Goal: Task Accomplishment & Management: Use online tool/utility

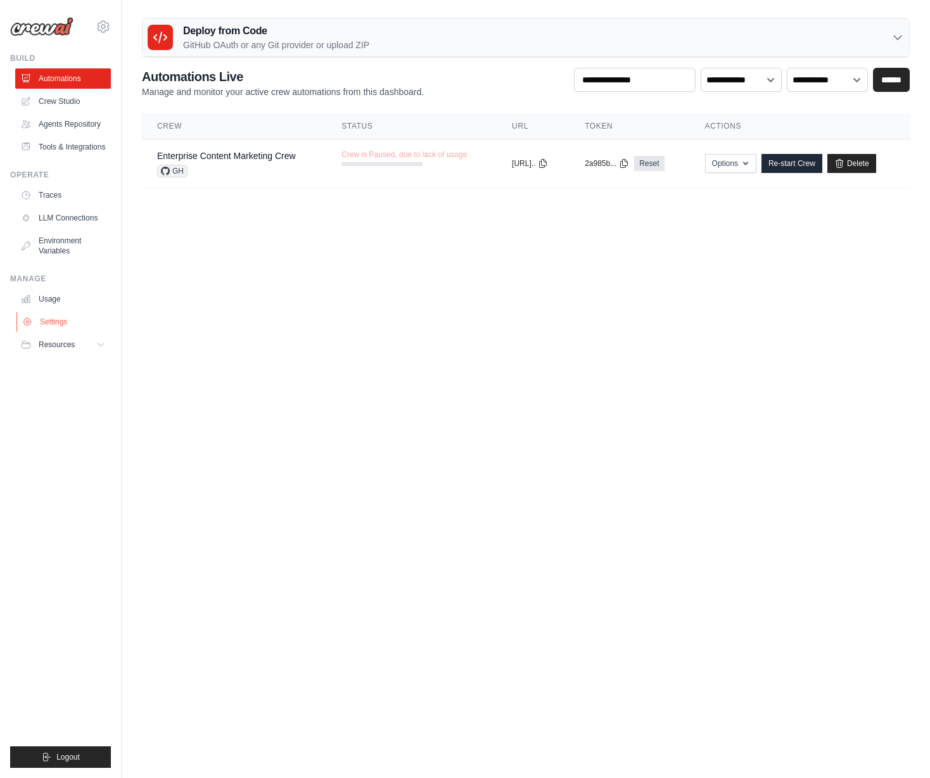
click at [73, 321] on link "Settings" at bounding box center [64, 322] width 96 height 20
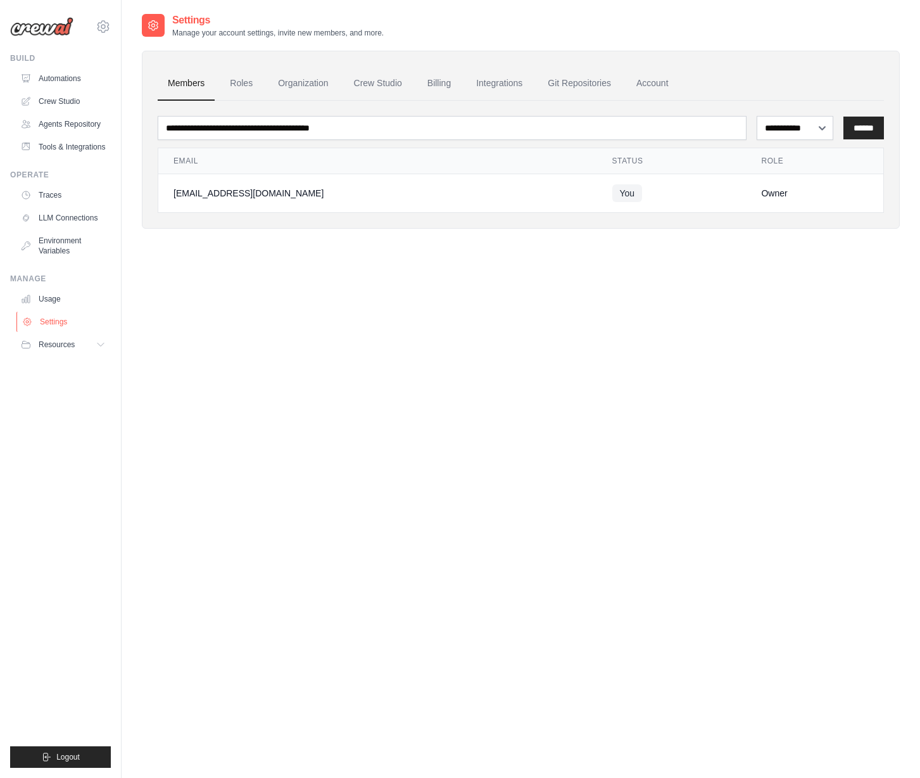
click at [56, 321] on link "Settings" at bounding box center [64, 322] width 96 height 20
click at [448, 87] on link "Billing" at bounding box center [439, 84] width 44 height 34
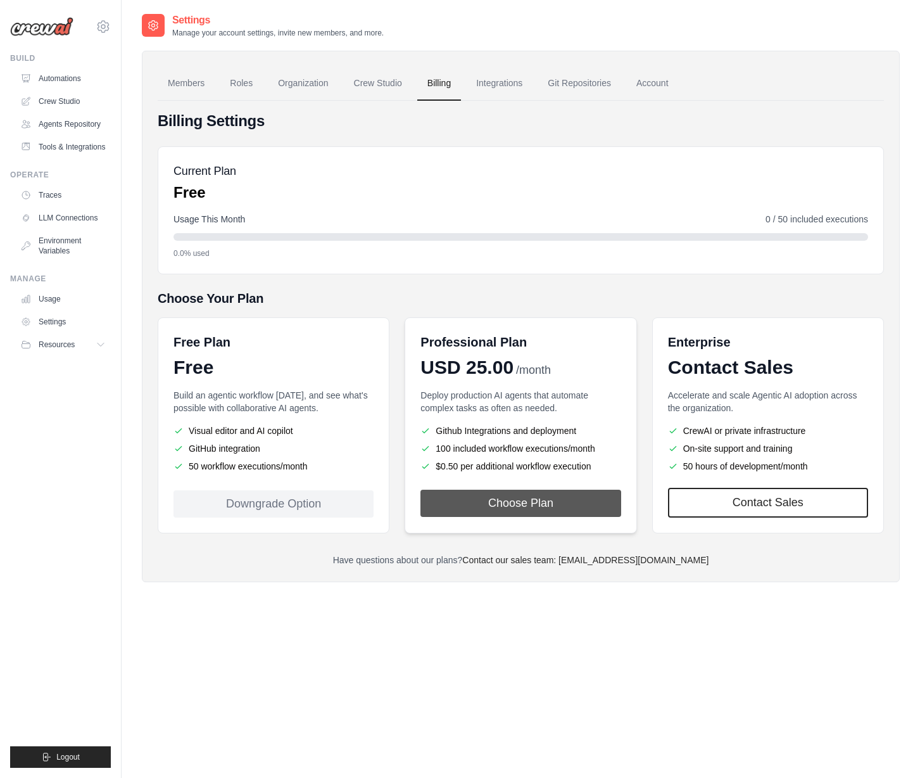
click at [528, 503] on button "Choose Plan" at bounding box center [521, 503] width 200 height 27
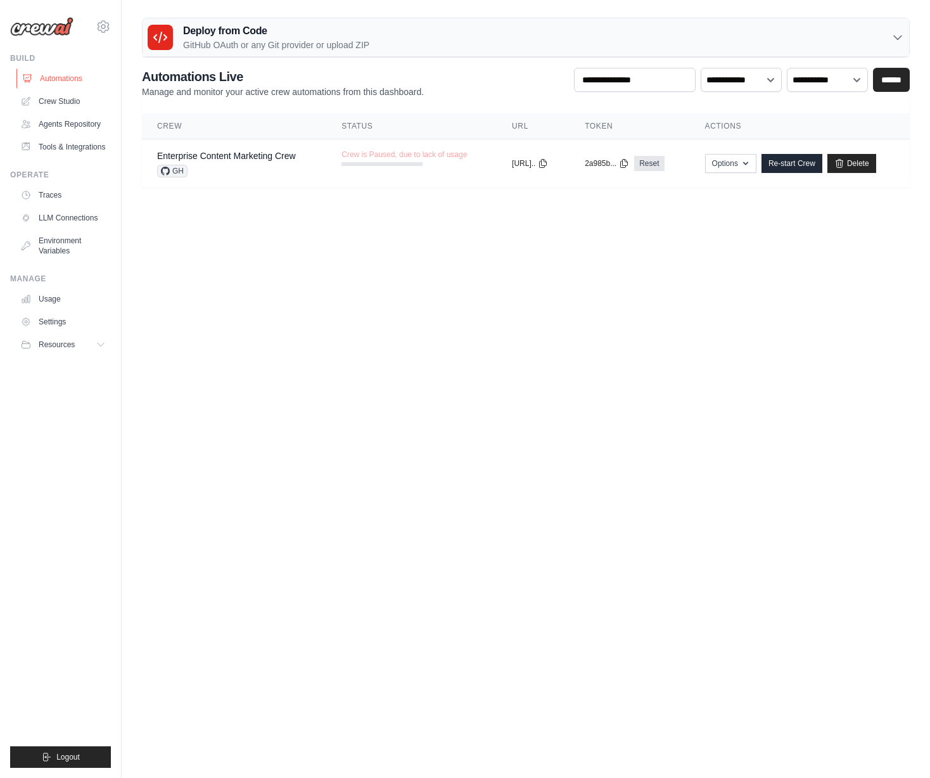
click at [86, 80] on link "Automations" at bounding box center [64, 78] width 96 height 20
click at [53, 103] on link "Crew Studio" at bounding box center [64, 101] width 96 height 20
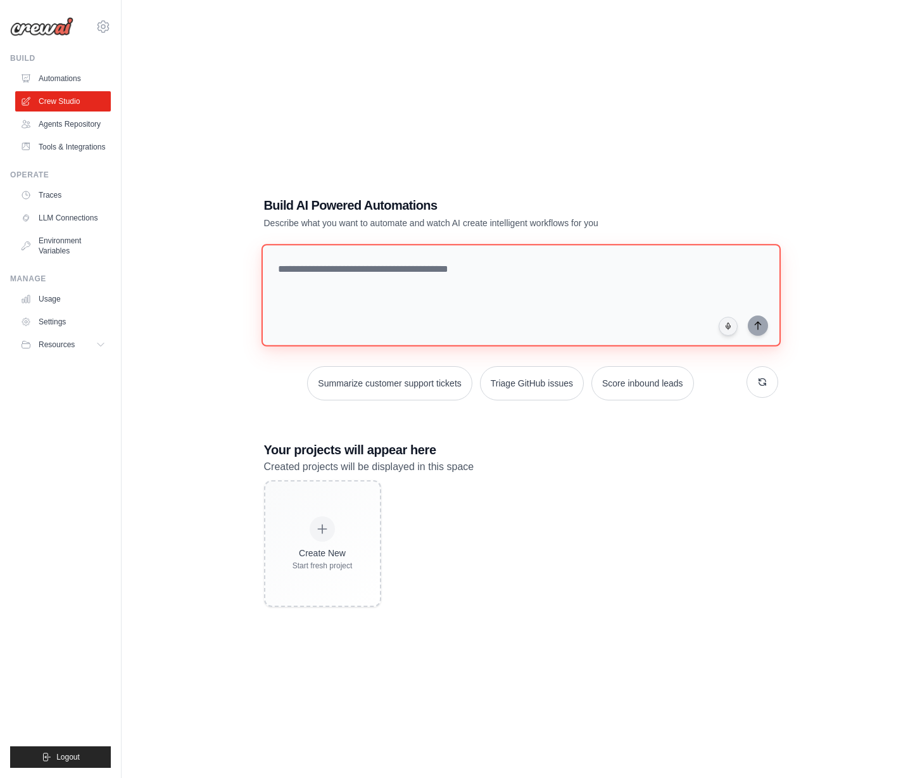
click at [415, 296] on textarea at bounding box center [520, 295] width 519 height 103
click at [414, 389] on button "Summarize customer support tickets" at bounding box center [389, 383] width 165 height 34
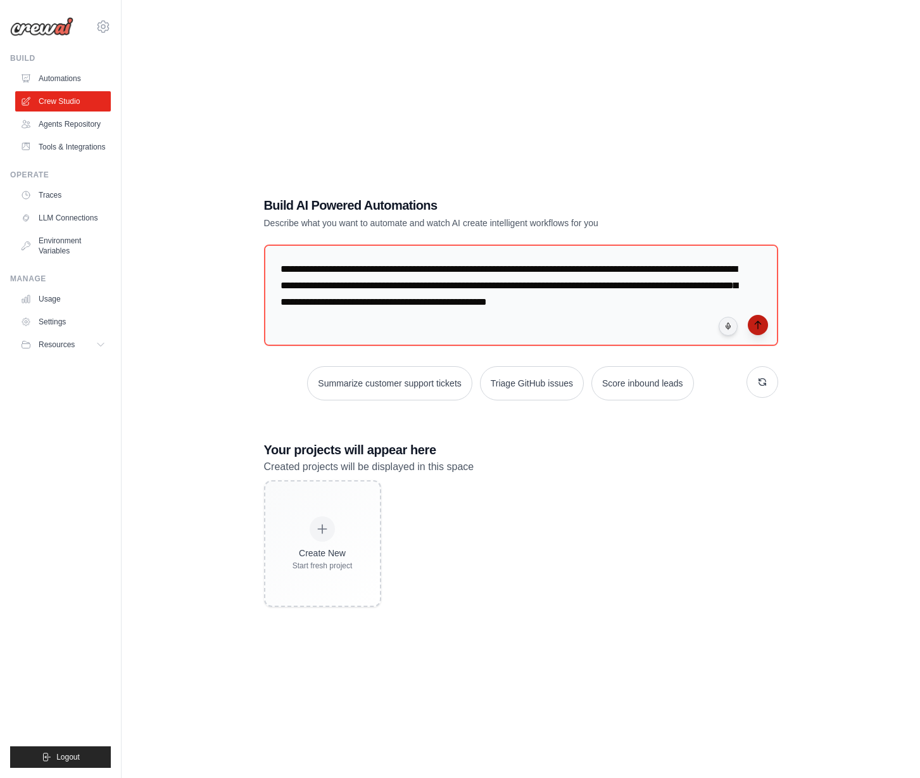
click at [756, 321] on icon "submit" at bounding box center [758, 325] width 10 height 10
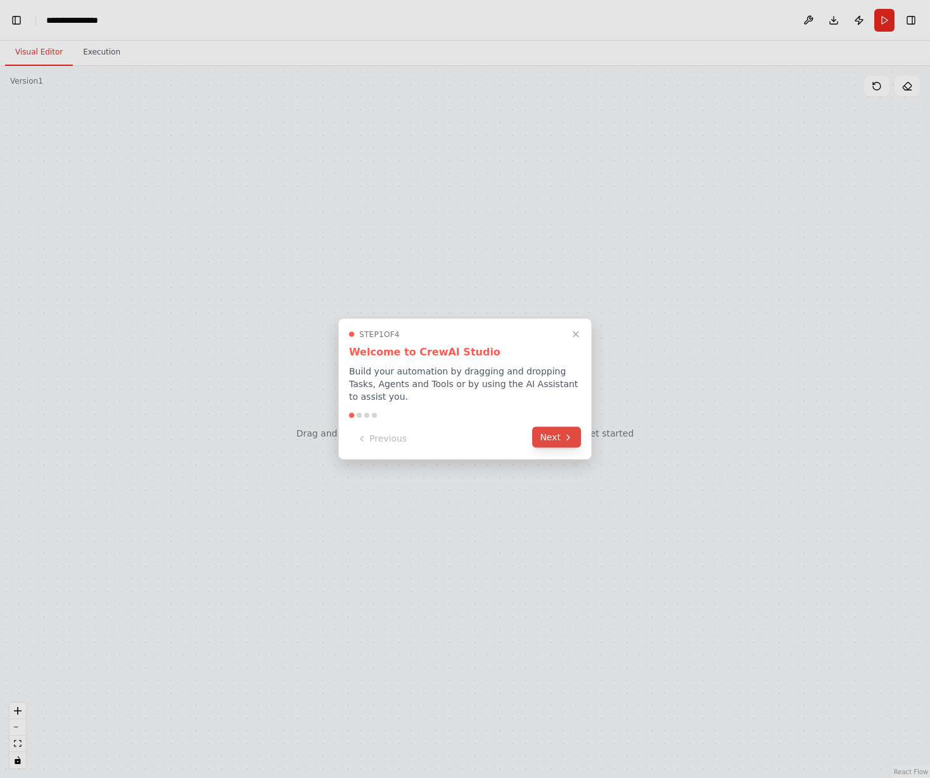
scroll to position [2424, 0]
click at [540, 434] on button "Next" at bounding box center [556, 437] width 49 height 21
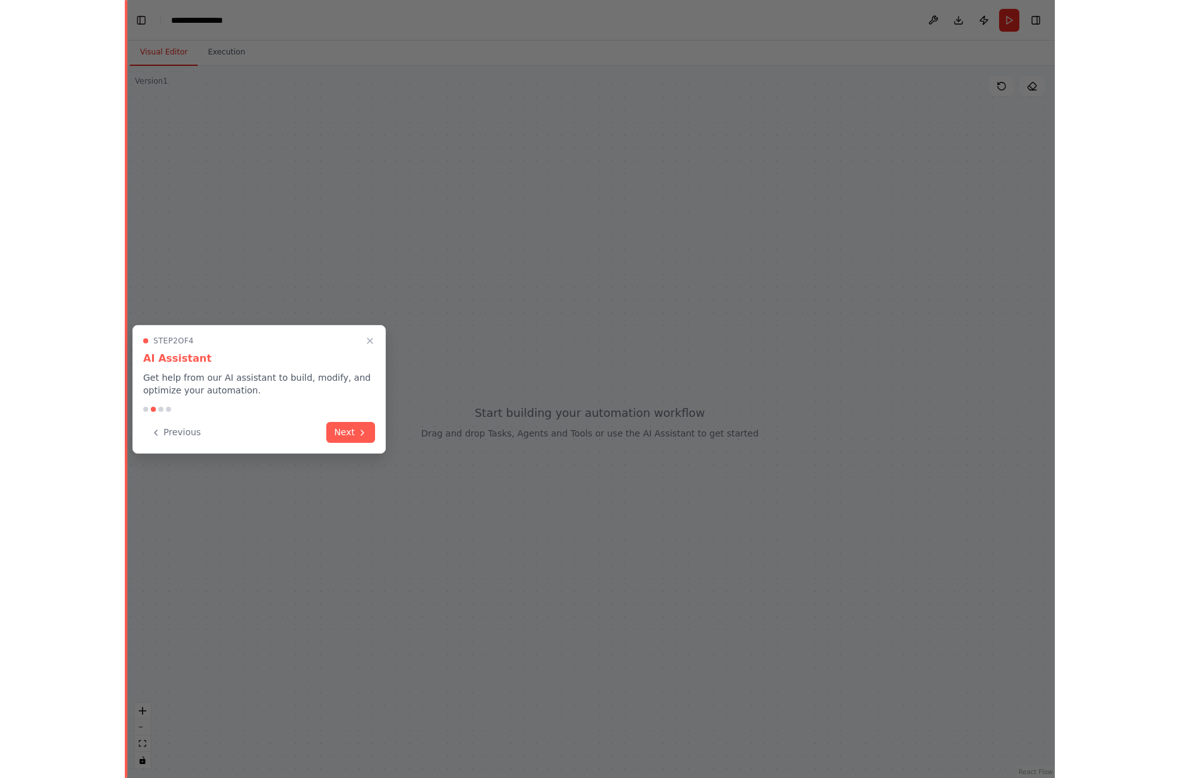
scroll to position [2482, 0]
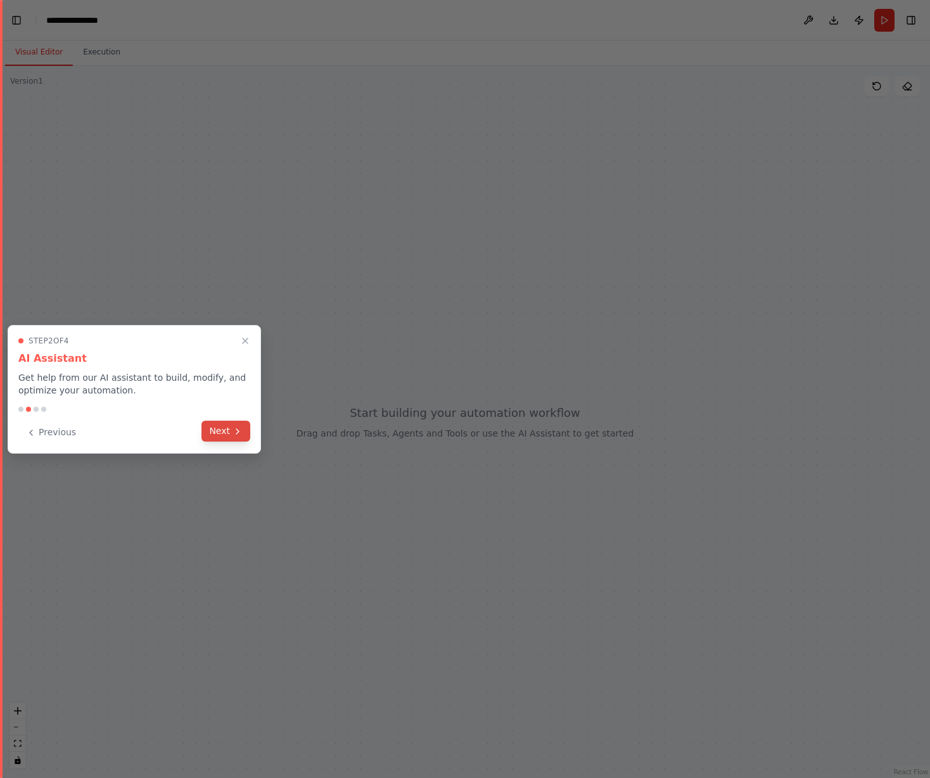
click at [213, 429] on button "Next" at bounding box center [225, 431] width 49 height 21
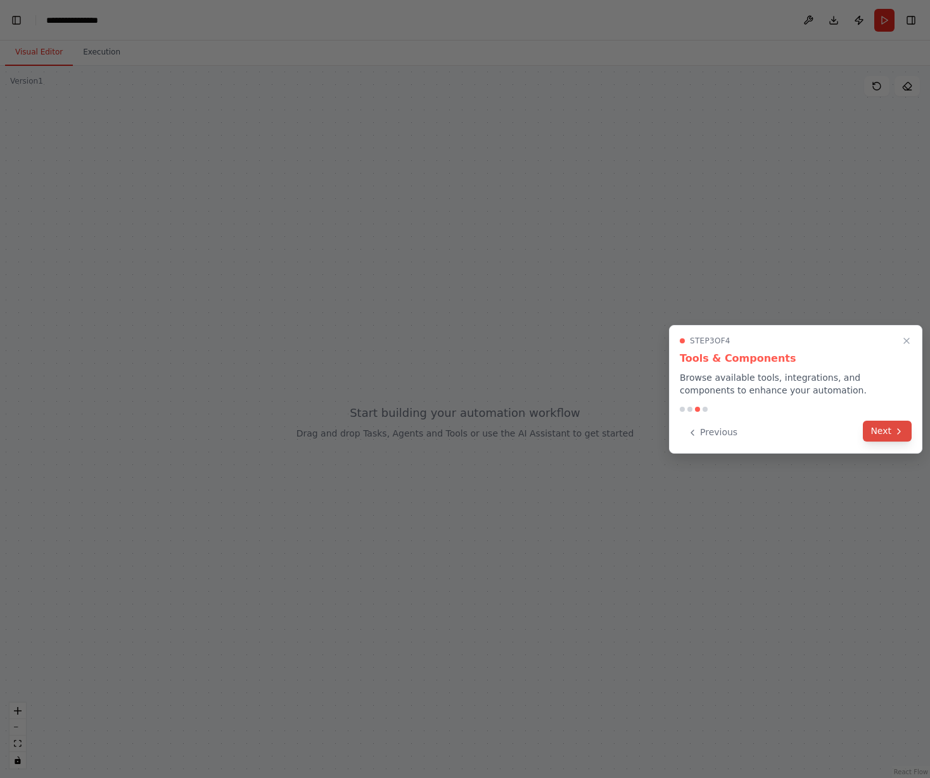
click at [873, 430] on button "Next" at bounding box center [887, 431] width 49 height 21
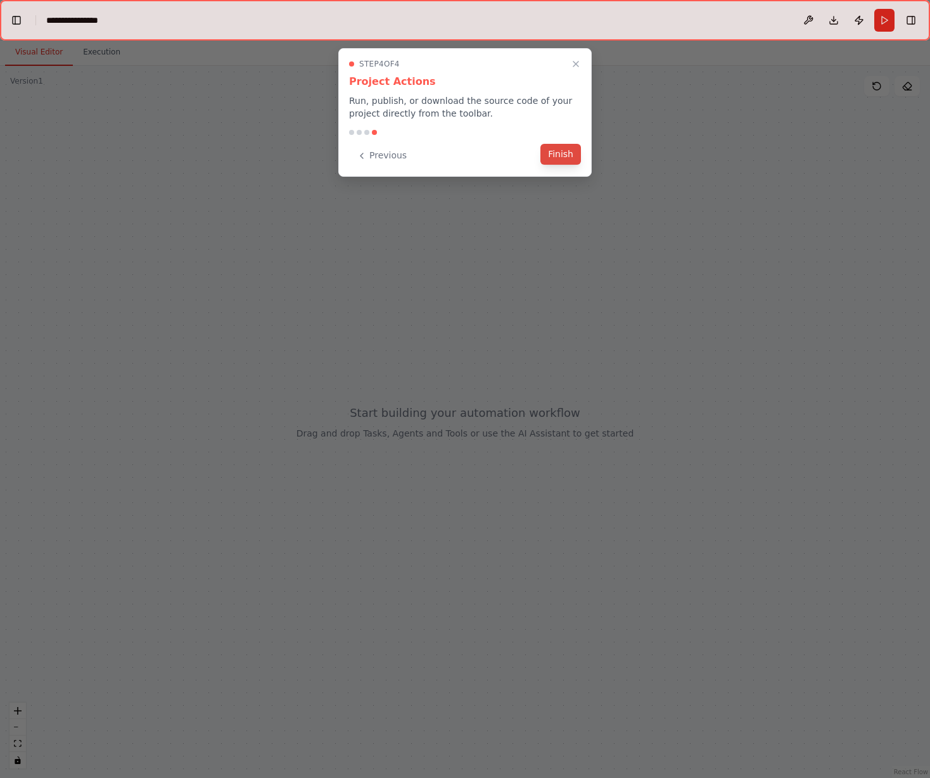
click at [574, 156] on button "Finish" at bounding box center [560, 154] width 41 height 21
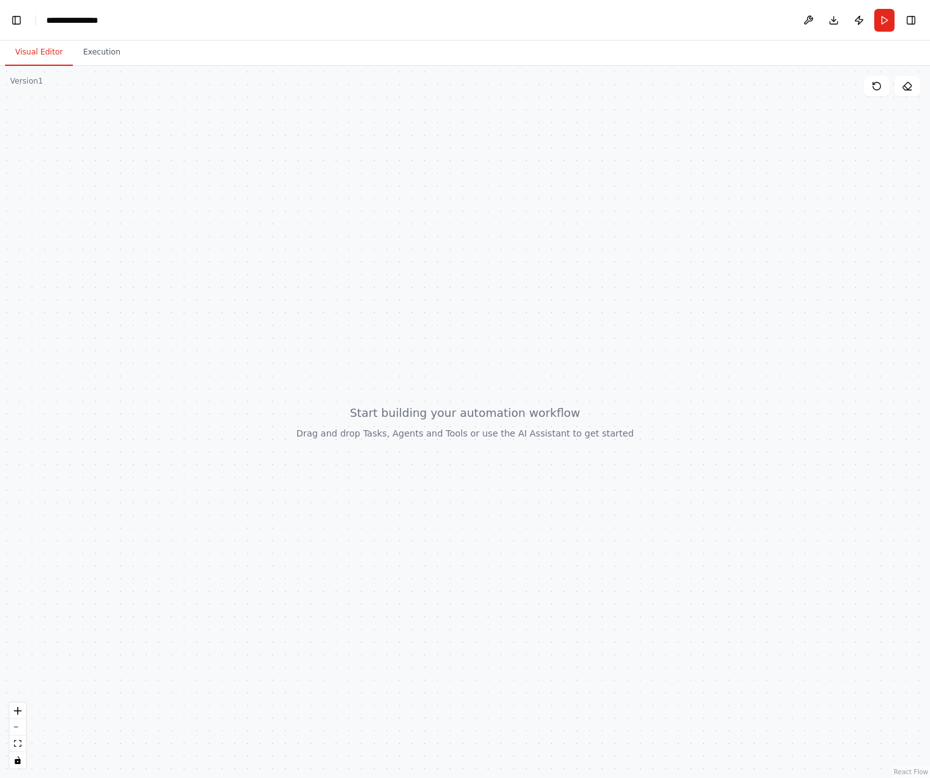
click at [39, 200] on div at bounding box center [465, 422] width 930 height 712
drag, startPoint x: 174, startPoint y: 196, endPoint x: 191, endPoint y: 196, distance: 17.1
click at [191, 196] on div at bounding box center [465, 422] width 930 height 712
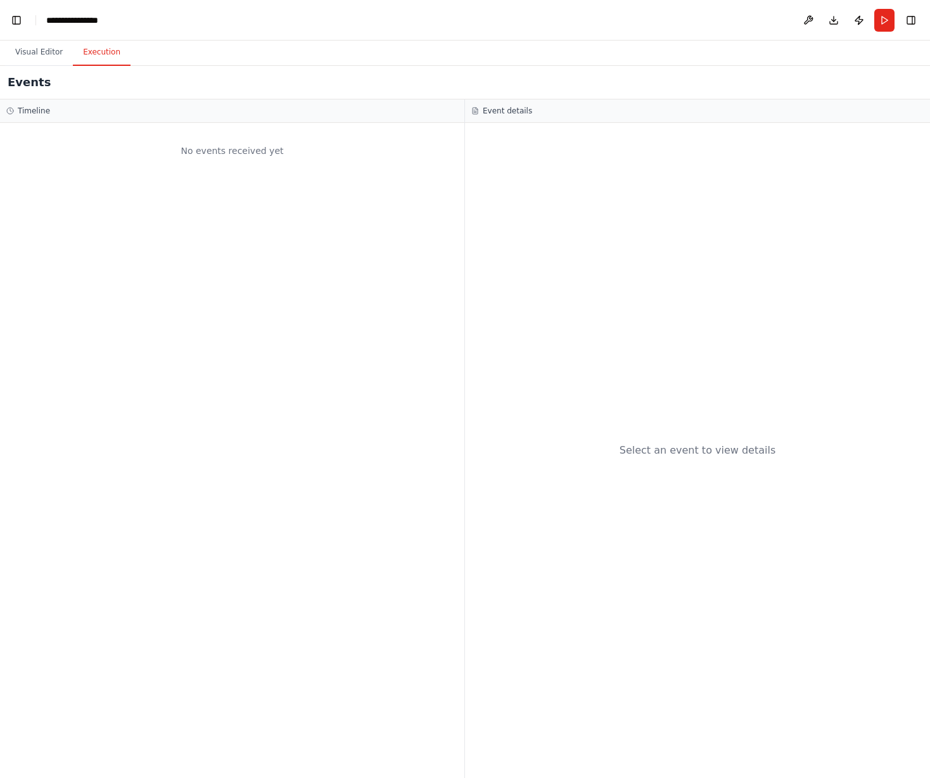
click at [87, 49] on button "Execution" at bounding box center [102, 52] width 58 height 27
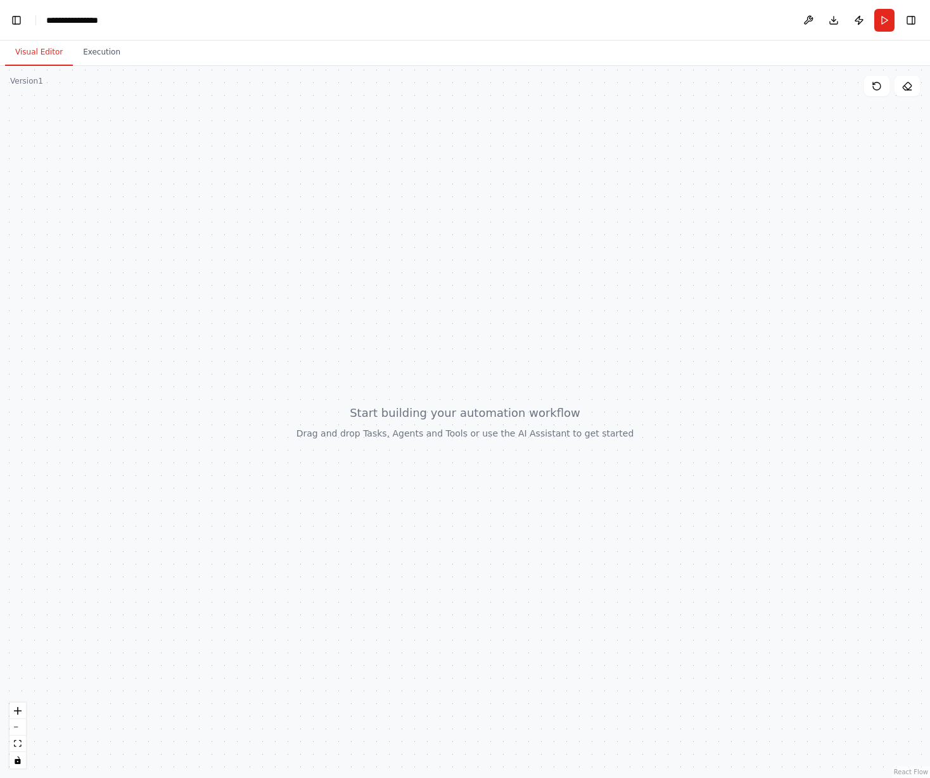
click at [50, 51] on button "Visual Editor" at bounding box center [39, 52] width 68 height 27
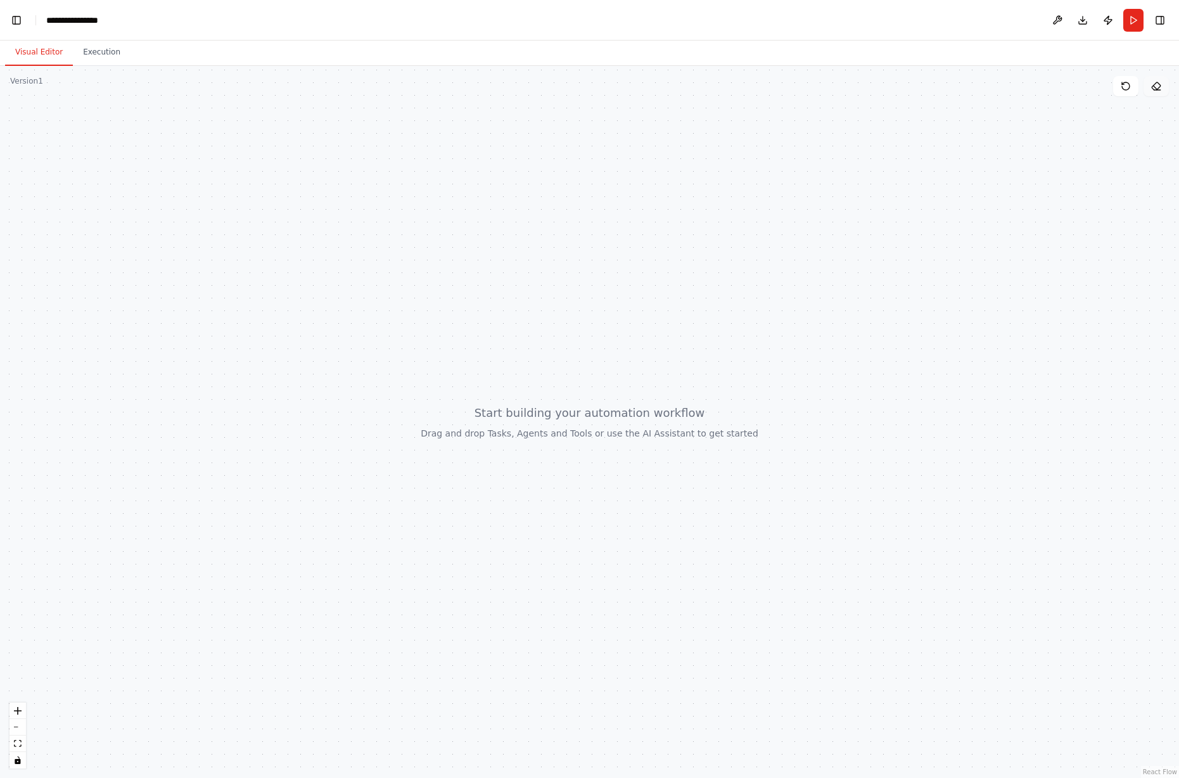
click at [929, 82] on button at bounding box center [1155, 86] width 25 height 20
click at [929, 88] on icon at bounding box center [1126, 86] width 10 height 10
click at [929, 23] on button "Download" at bounding box center [1082, 20] width 20 height 23
click at [929, 23] on button at bounding box center [1057, 20] width 20 height 23
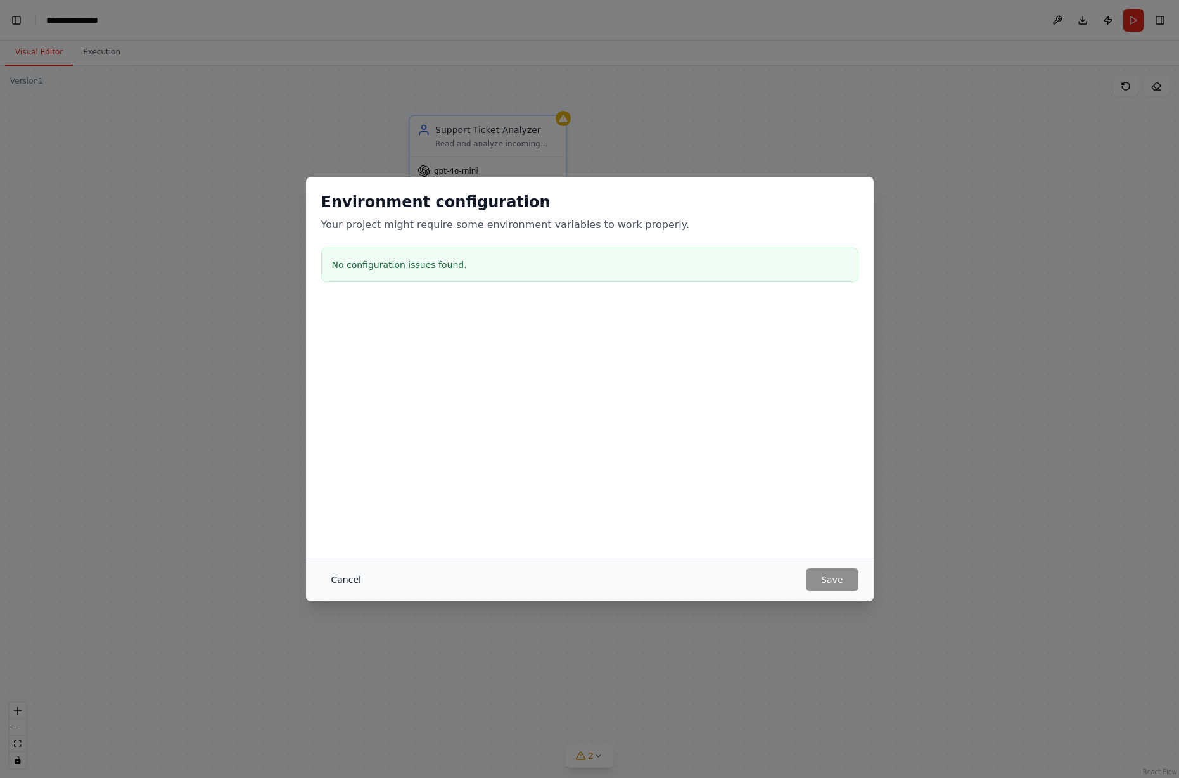
click at [342, 578] on button "Cancel" at bounding box center [346, 579] width 50 height 23
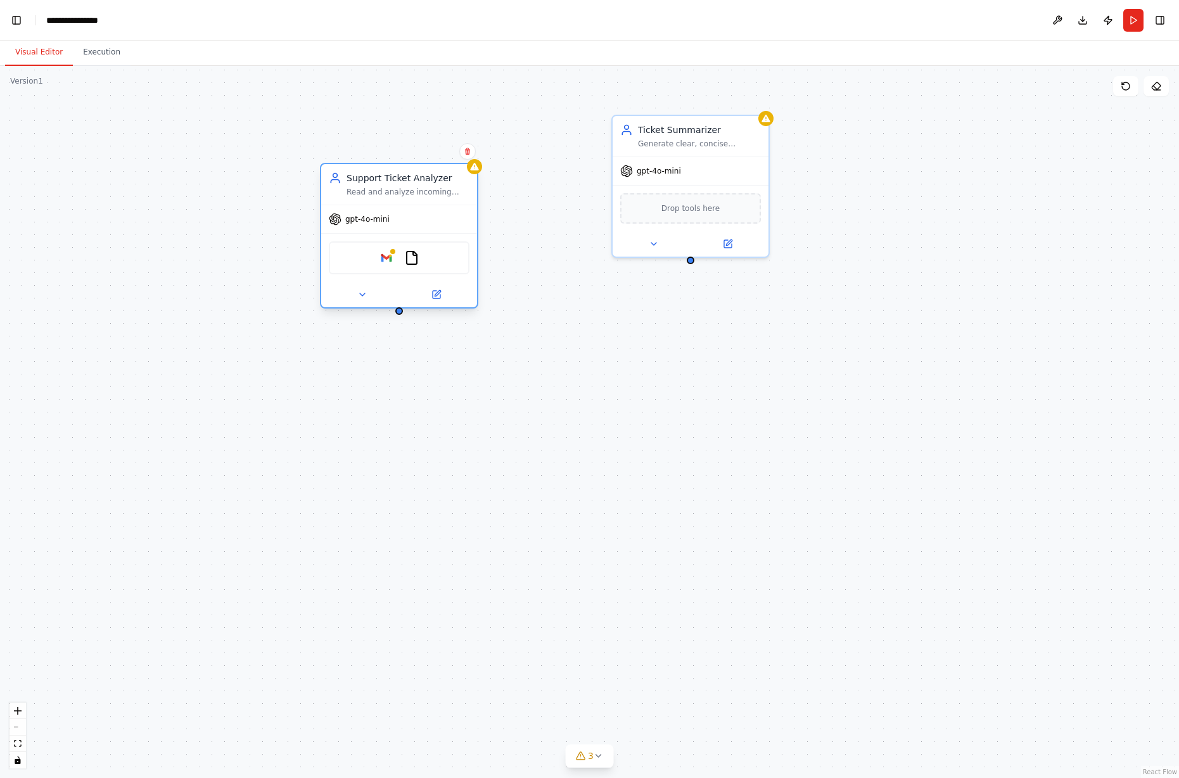
drag, startPoint x: 510, startPoint y: 143, endPoint x: 415, endPoint y: 187, distance: 105.1
click at [415, 187] on div "Read and analyze incoming customer support tickets to categorize them by urgenc…" at bounding box center [407, 192] width 123 height 10
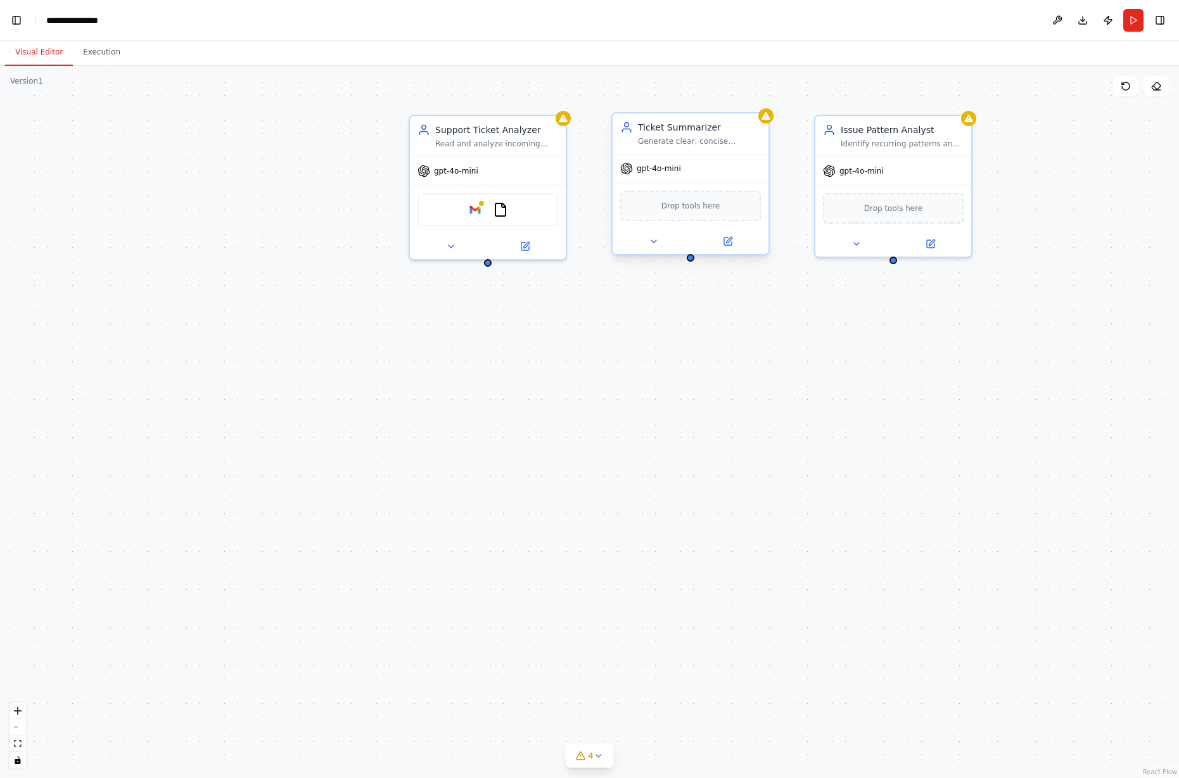
click at [689, 140] on div "Ticket Summarizer Generate clear, concise summaries of customer support tickets…" at bounding box center [699, 133] width 123 height 25
click at [891, 341] on div "Support Ticket Analyzer Read and analyze incoming customer support tickets to c…" at bounding box center [589, 422] width 1179 height 712
click at [16, 20] on button "Toggle Left Sidebar" at bounding box center [17, 20] width 18 height 18
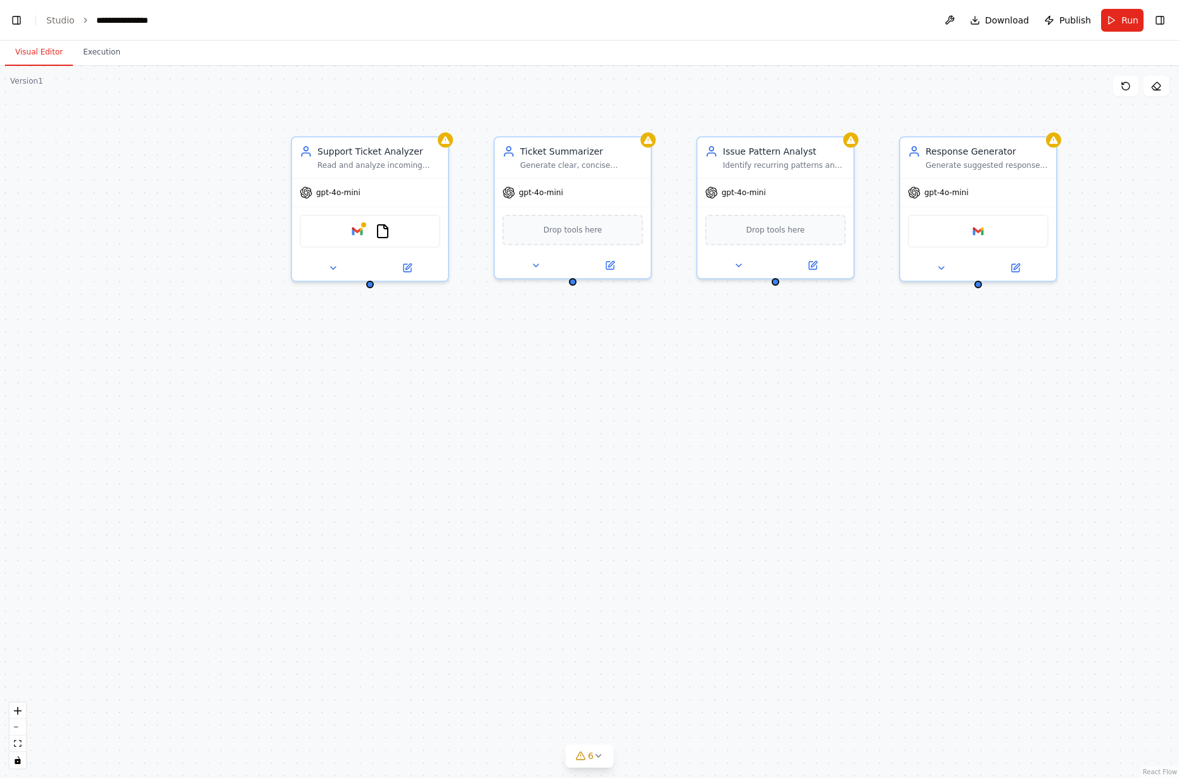
drag, startPoint x: 701, startPoint y: 445, endPoint x: 584, endPoint y: 488, distance: 124.3
click at [581, 469] on div "Support Ticket Analyzer Read and analyze incoming customer support tickets to c…" at bounding box center [589, 422] width 1179 height 712
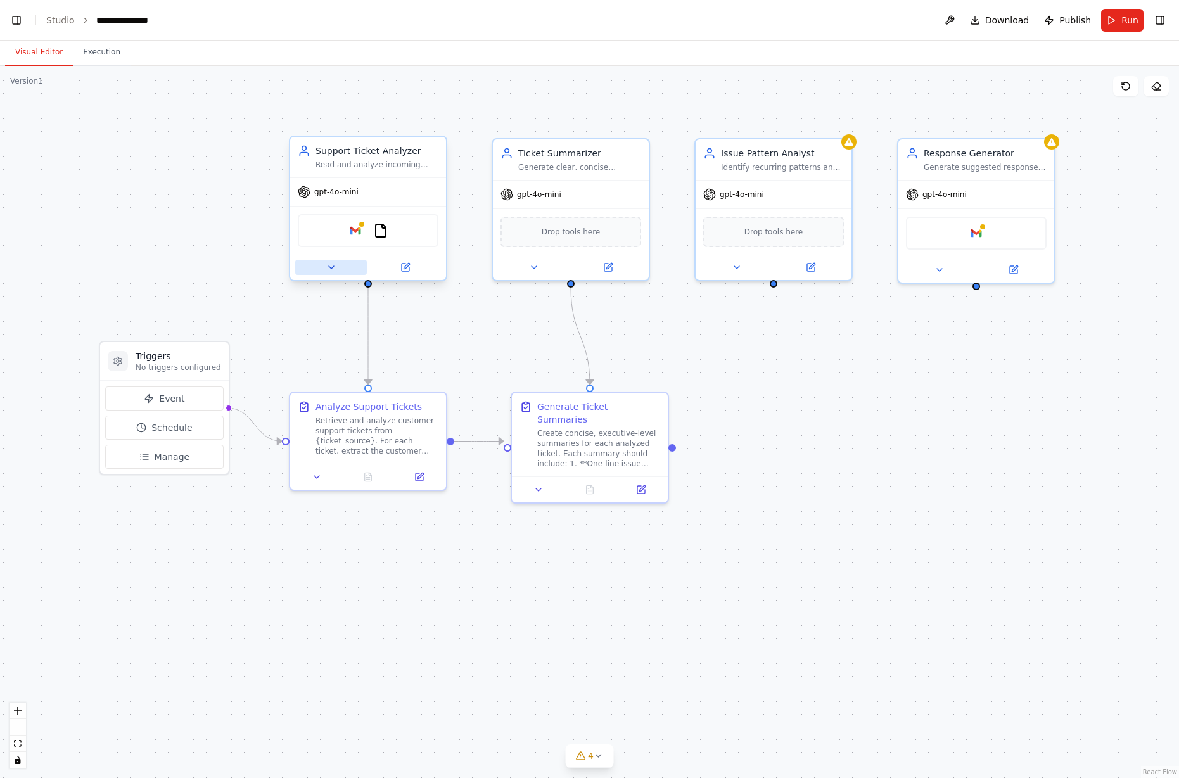
click at [321, 265] on button at bounding box center [331, 267] width 72 height 15
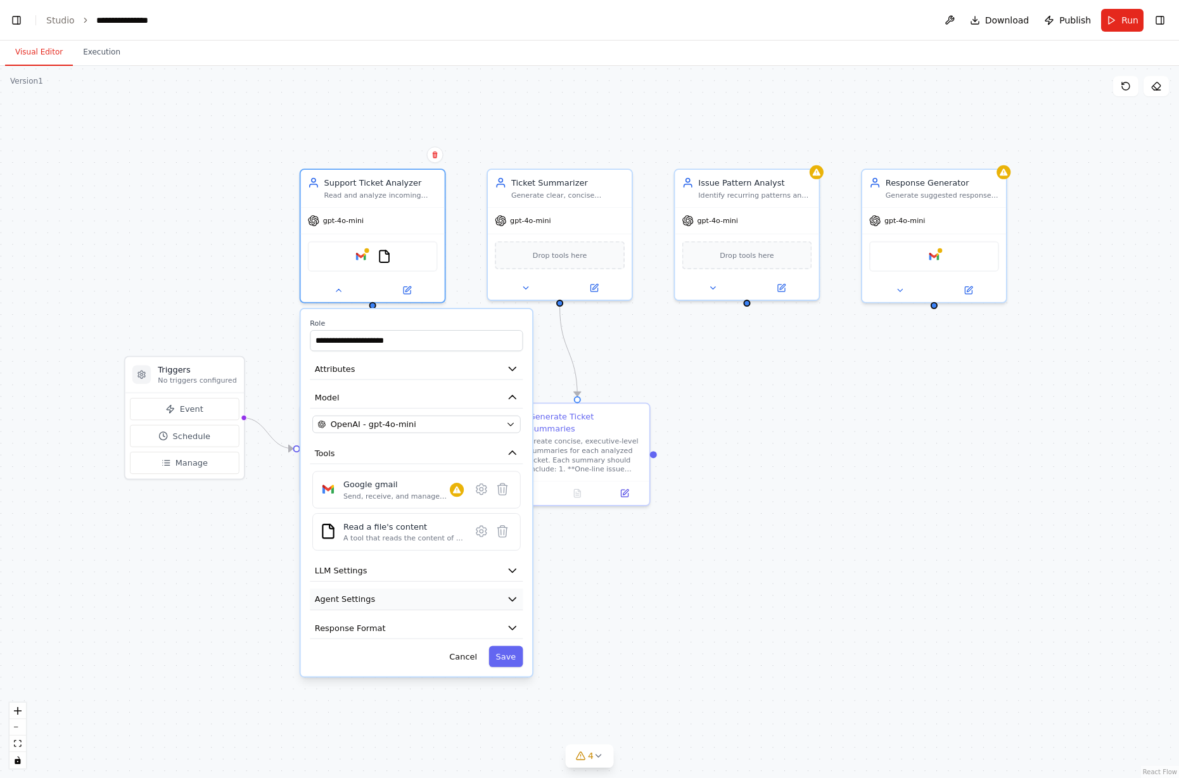
click at [376, 601] on button "Agent Settings" at bounding box center [416, 599] width 213 height 22
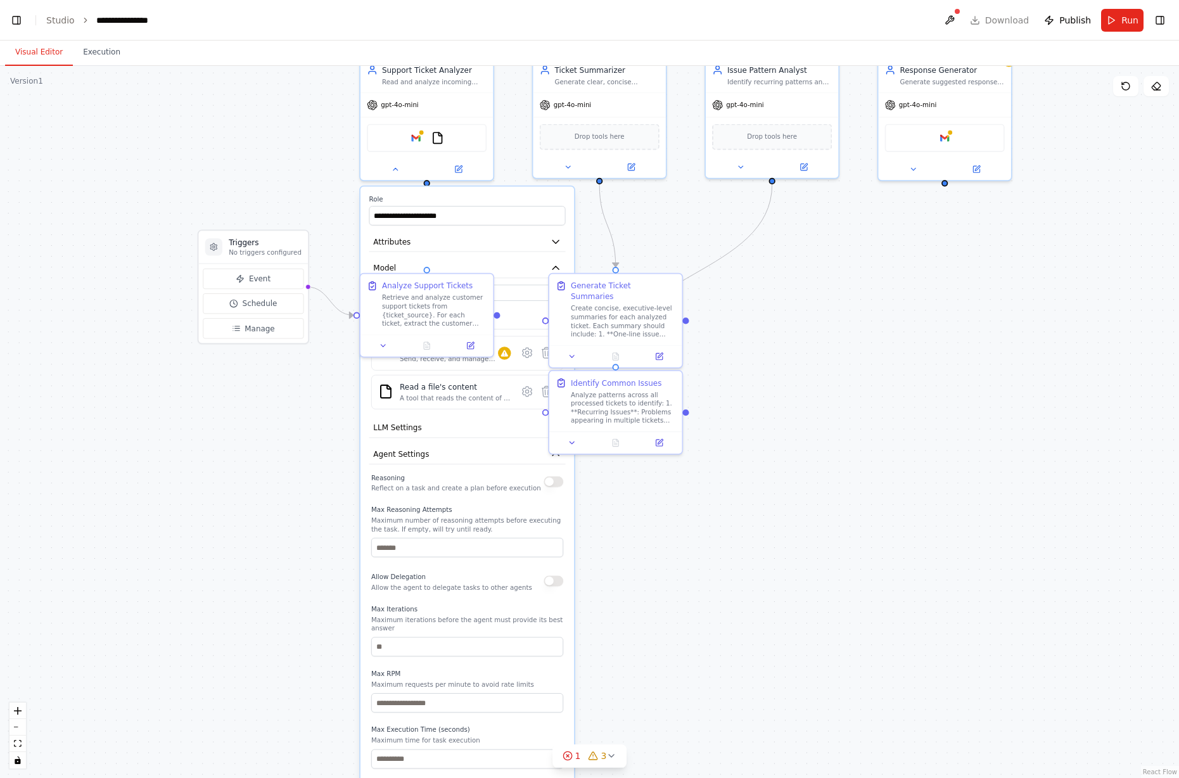
drag, startPoint x: 696, startPoint y: 599, endPoint x: 756, endPoint y: 441, distance: 168.8
click at [756, 441] on div ".deletable-edge-delete-btn { width: 20px; height: 20px; border: 0px solid #ffff…" at bounding box center [589, 422] width 1179 height 712
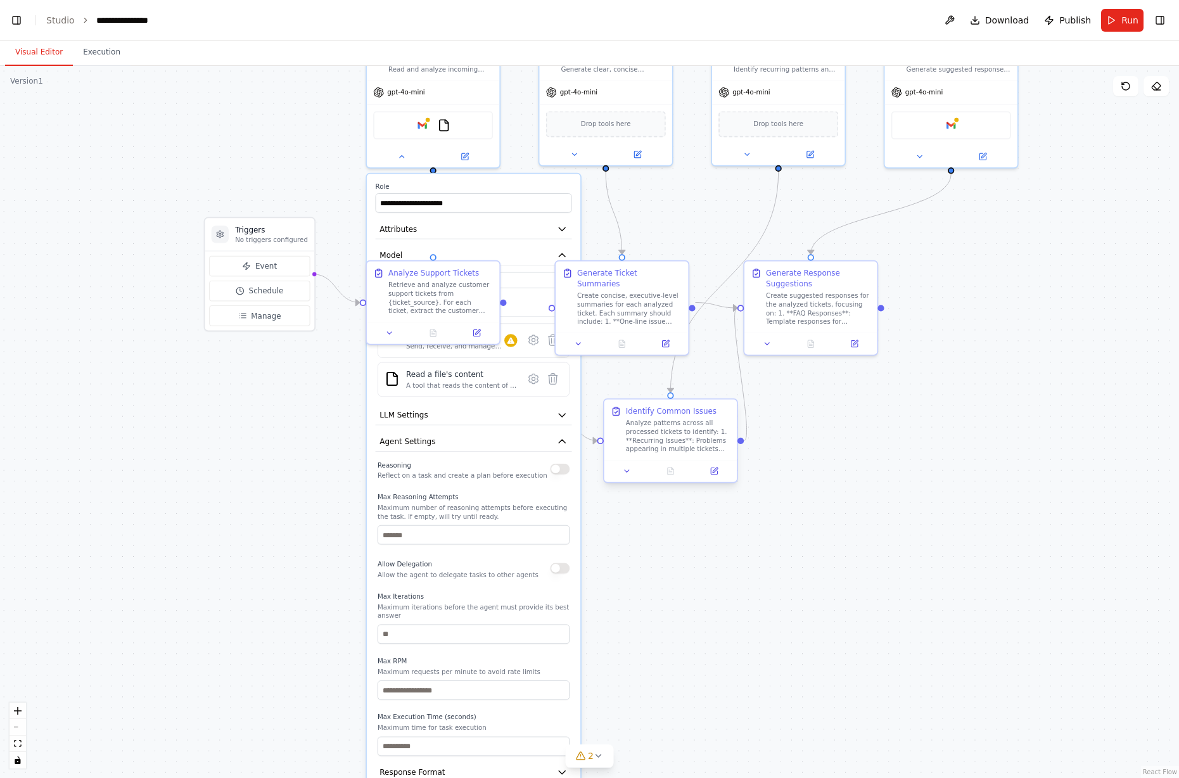
drag, startPoint x: 632, startPoint y: 393, endPoint x: 685, endPoint y: 435, distance: 67.2
click at [685, 435] on div "Identify Common Issues Analyze patterns across all processed tickets to identif…" at bounding box center [670, 440] width 135 height 85
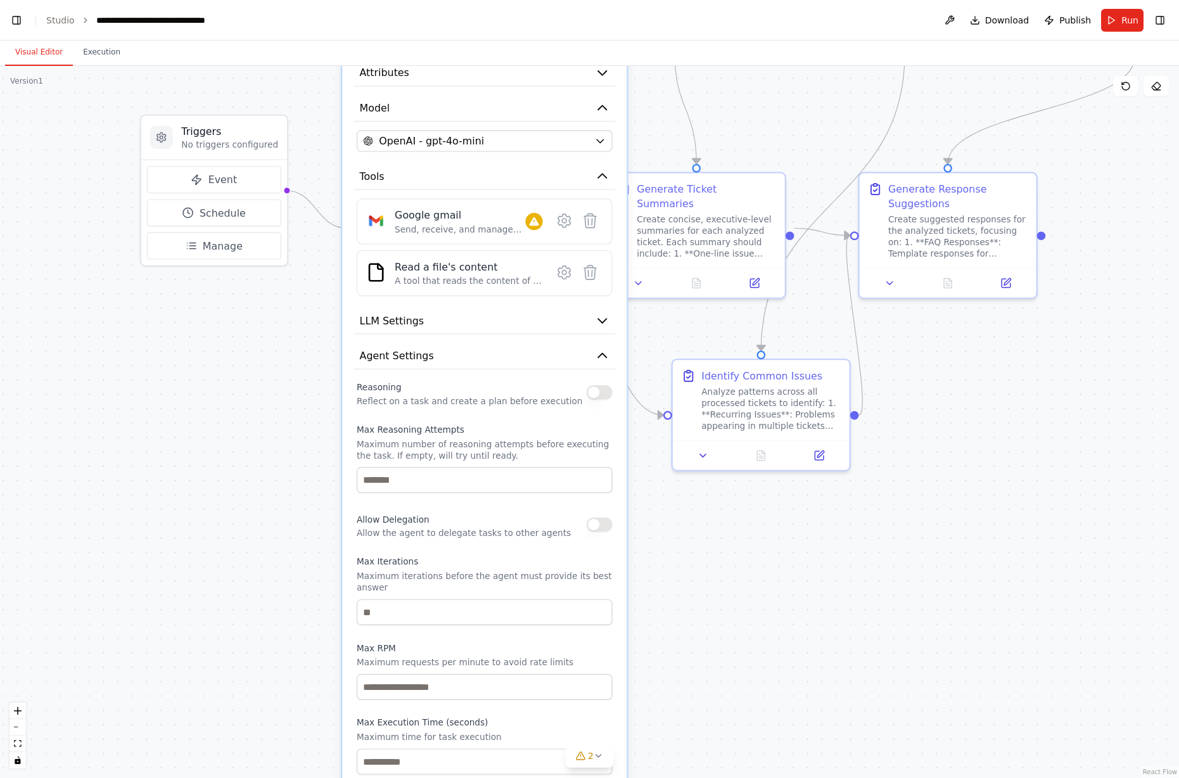
drag, startPoint x: 588, startPoint y: 590, endPoint x: 573, endPoint y: 559, distance: 33.7
click at [573, 559] on div "Reasoning Reflect on a task and create a plan before execution Max Reasoning At…" at bounding box center [485, 576] width 256 height 397
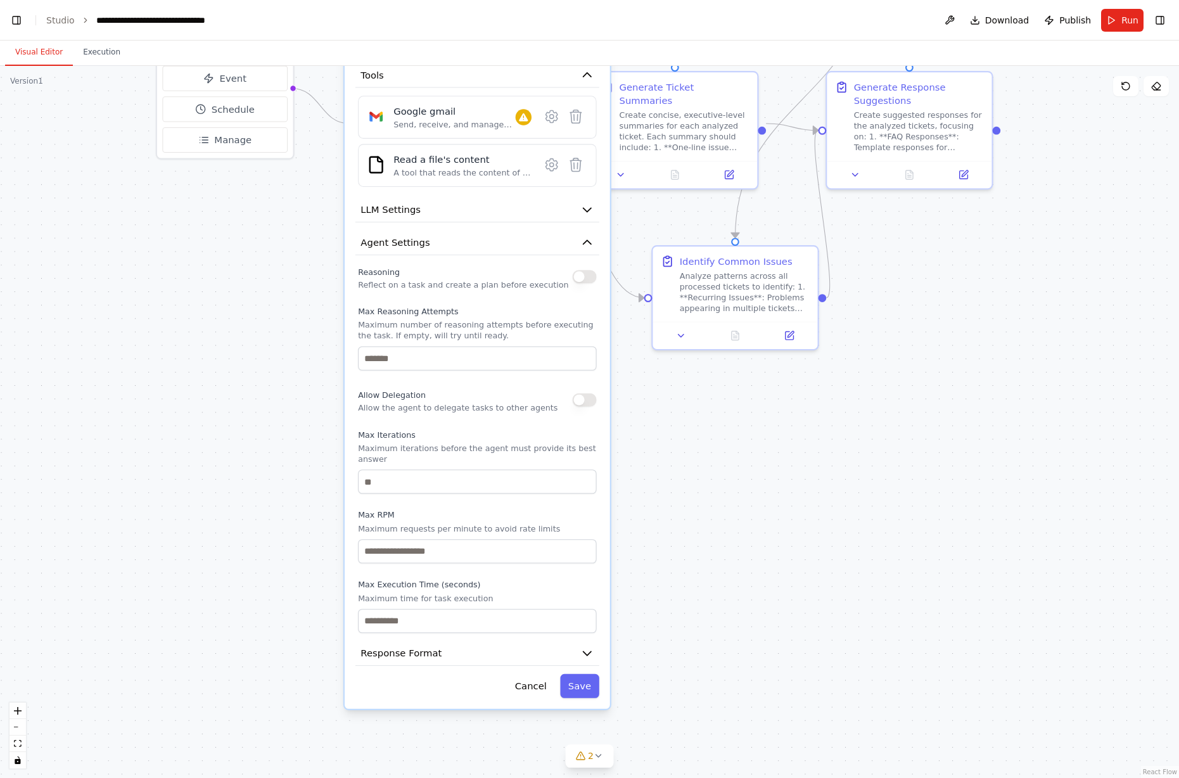
drag, startPoint x: 731, startPoint y: 581, endPoint x: 707, endPoint y: 462, distance: 122.1
click at [707, 462] on div ".deletable-edge-delete-btn { width: 20px; height: 20px; border: 0px solid #ffff…" at bounding box center [589, 422] width 1179 height 712
click at [563, 206] on button "LLM Settings" at bounding box center [477, 210] width 244 height 25
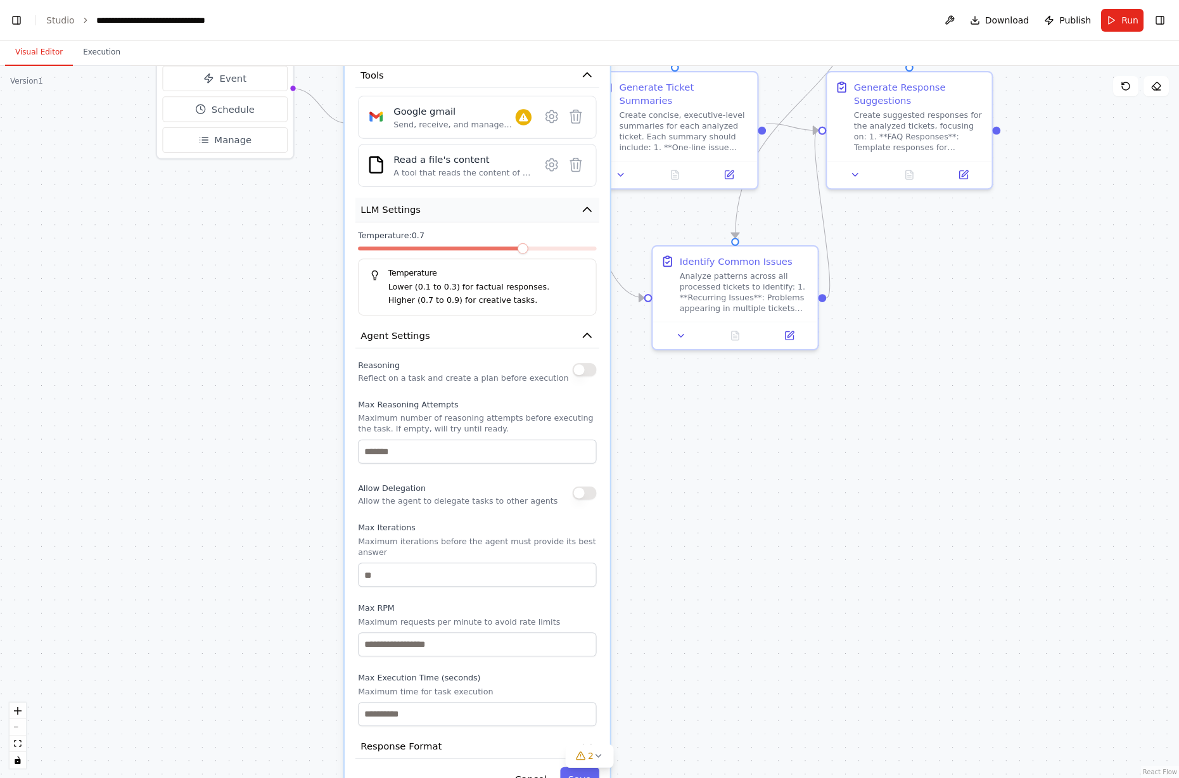
click at [563, 206] on button "LLM Settings" at bounding box center [477, 210] width 244 height 25
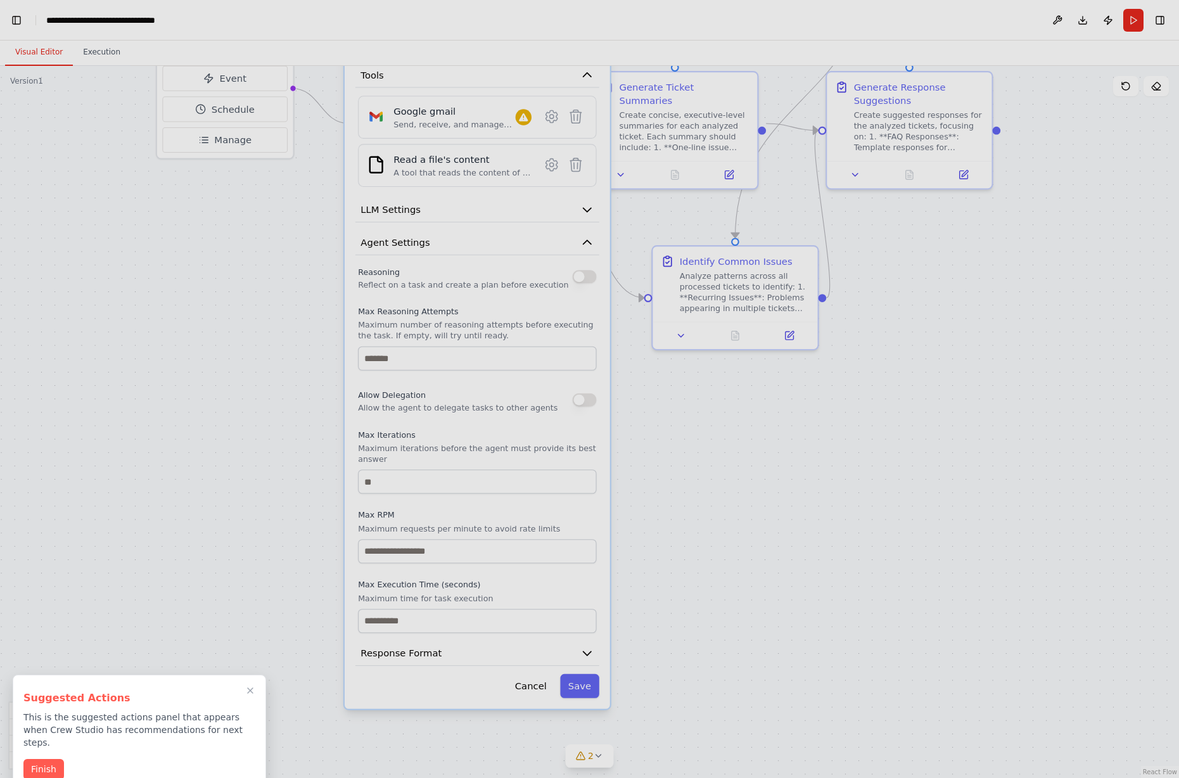
click at [562, 206] on div at bounding box center [589, 389] width 1179 height 778
click at [49, 758] on button "Finish" at bounding box center [43, 768] width 41 height 21
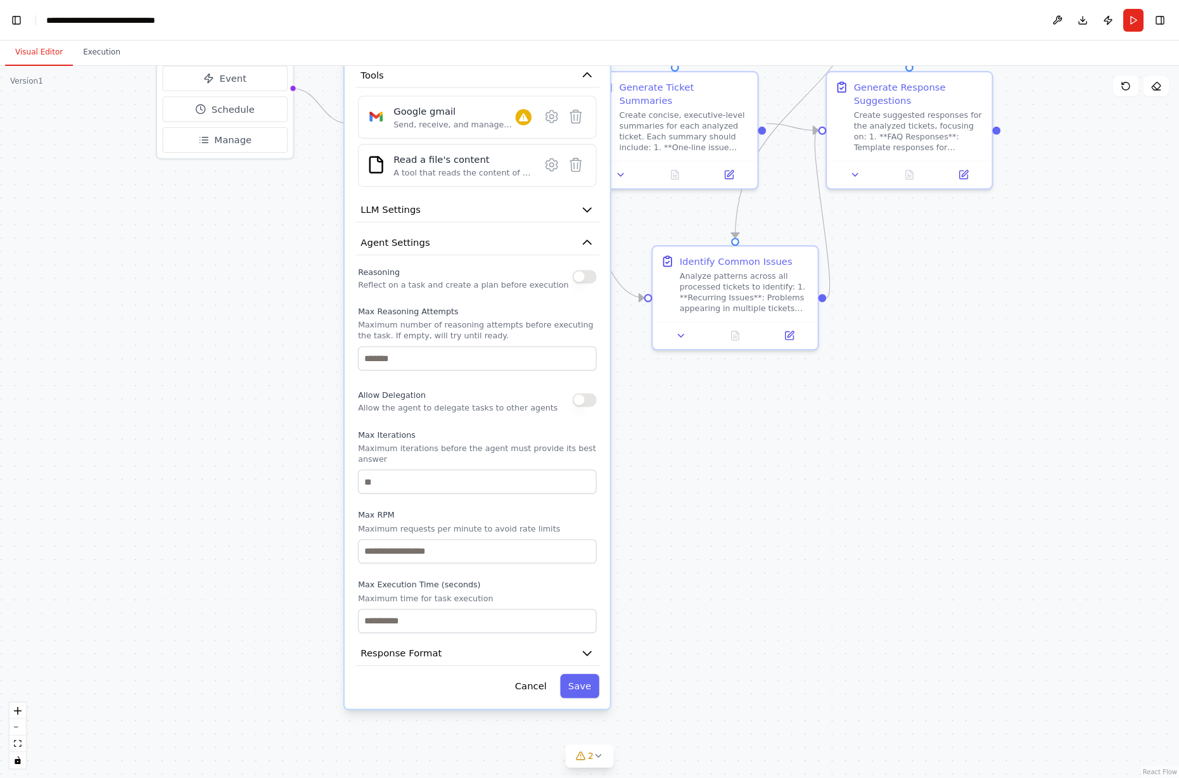
scroll to position [0, 15]
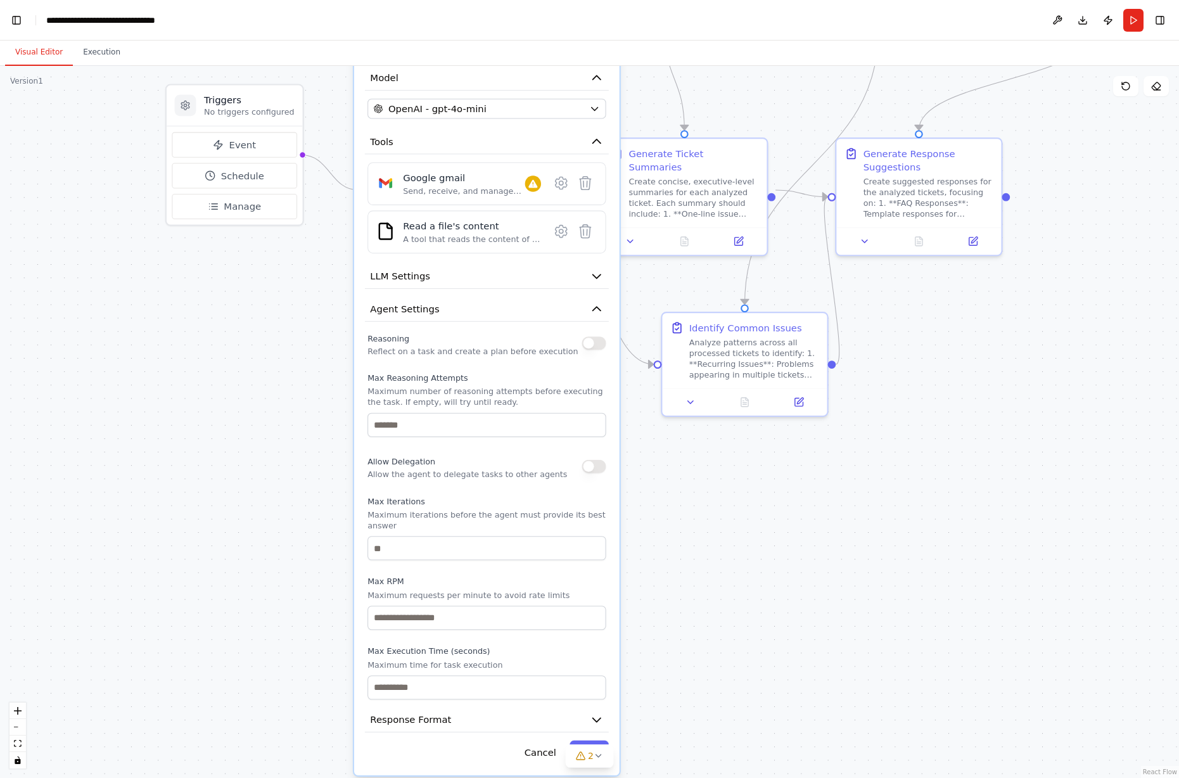
drag, startPoint x: 719, startPoint y: 453, endPoint x: 728, endPoint y: 516, distance: 64.0
click at [728, 516] on div ".deletable-edge-delete-btn { width: 20px; height: 20px; border: 0px solid #ffff…" at bounding box center [589, 422] width 1179 height 712
click at [554, 270] on button "LLM Settings" at bounding box center [487, 278] width 244 height 25
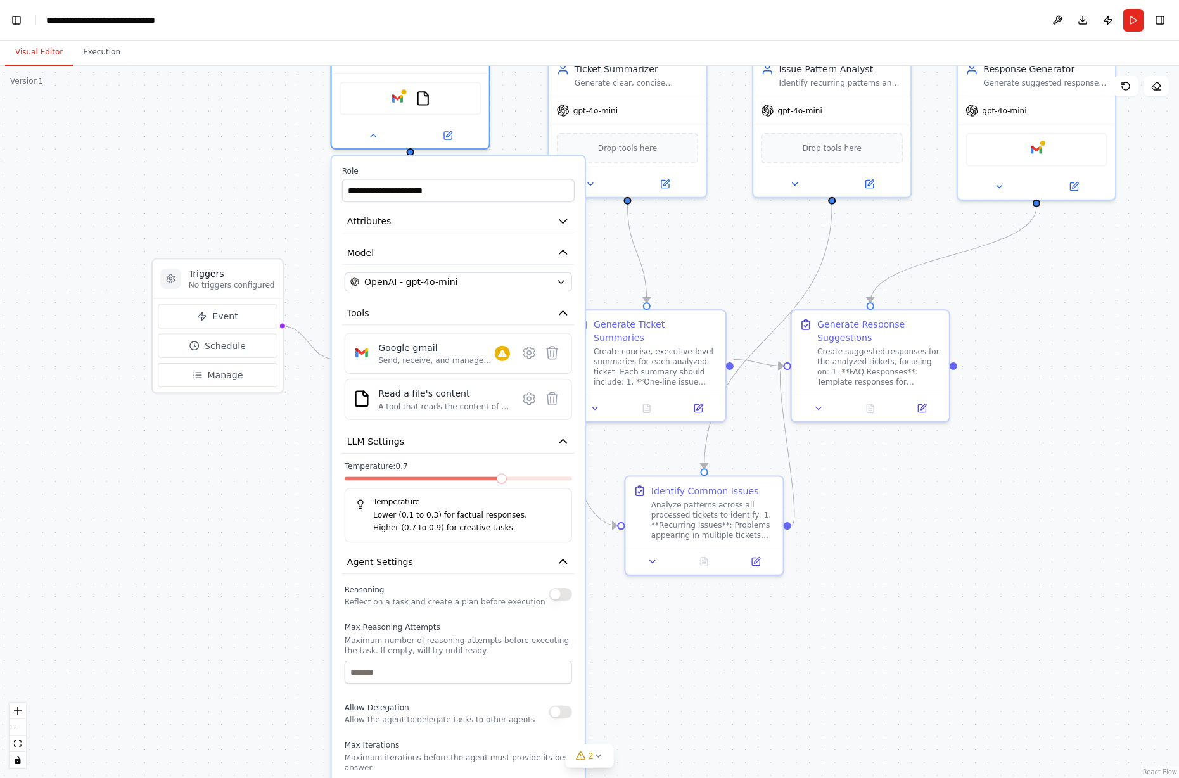
drag, startPoint x: 255, startPoint y: 433, endPoint x: 236, endPoint y: 585, distance: 152.6
click at [236, 585] on div ".deletable-edge-delete-btn { width: 20px; height: 20px; border: 0px solid #ffff…" at bounding box center [589, 422] width 1179 height 712
click at [463, 313] on button "Tools" at bounding box center [458, 313] width 232 height 23
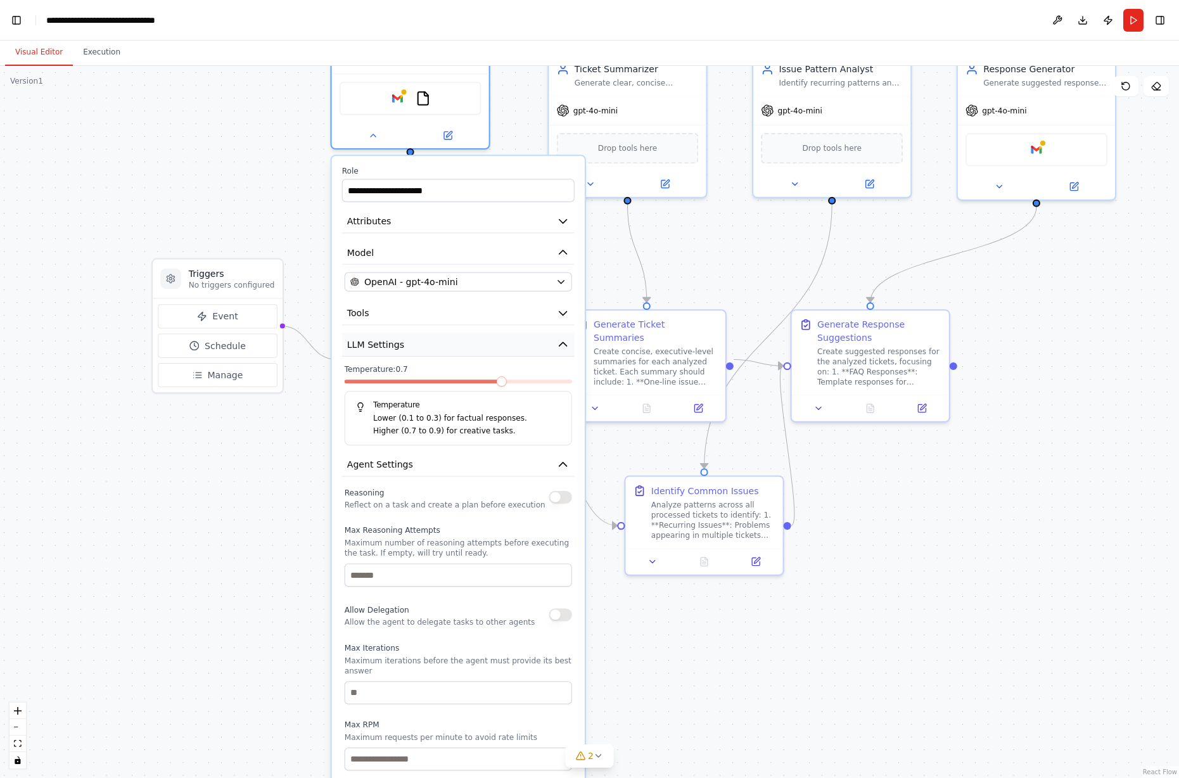
click at [452, 348] on button "LLM Settings" at bounding box center [458, 344] width 232 height 23
click at [561, 343] on icon "button" at bounding box center [563, 344] width 8 height 4
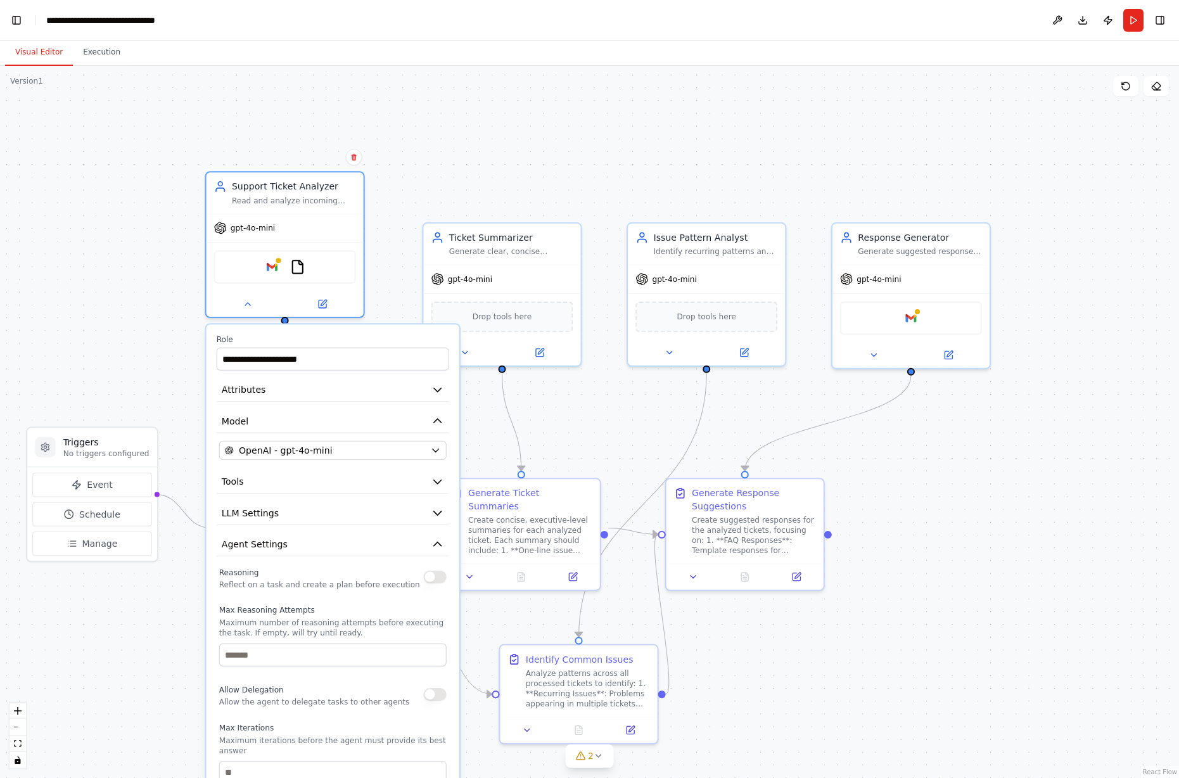
drag, startPoint x: 1022, startPoint y: 426, endPoint x: 910, endPoint y: 512, distance: 141.3
click at [910, 512] on div ".deletable-edge-delete-btn { width: 20px; height: 20px; border: 0px solid #ffff…" at bounding box center [589, 422] width 1179 height 712
click at [929, 355] on icon at bounding box center [948, 352] width 8 height 8
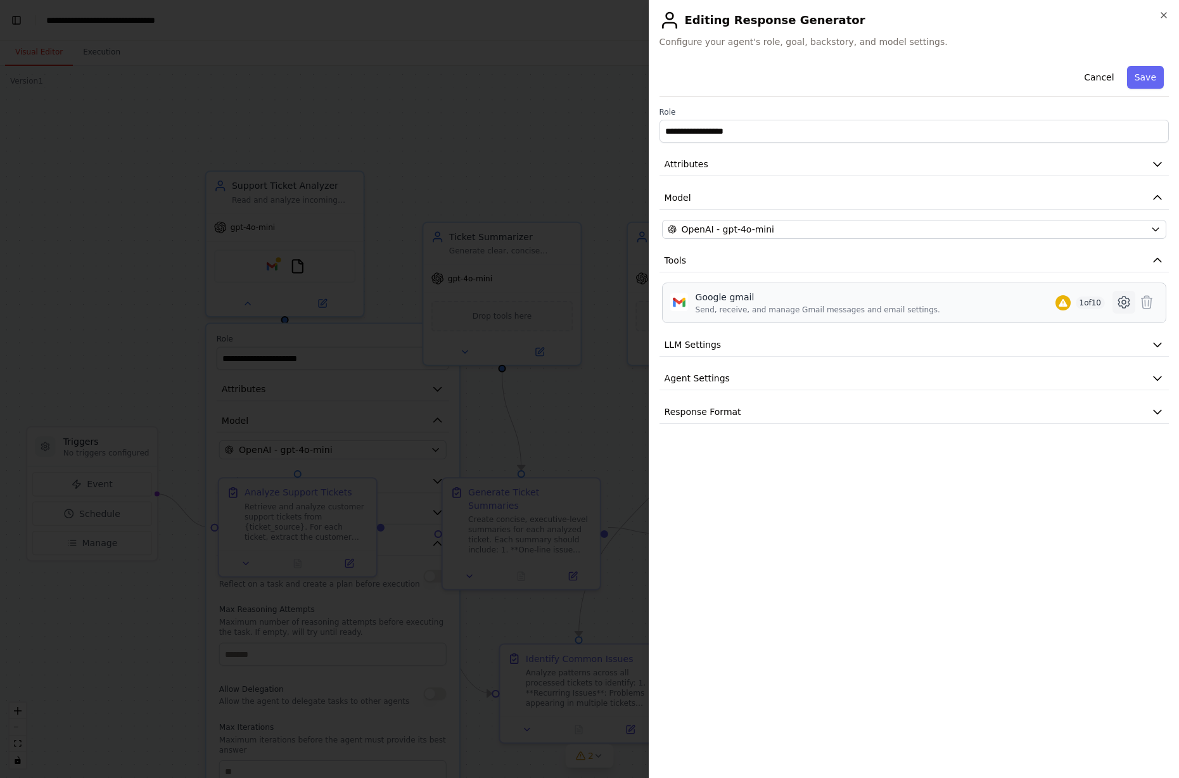
click at [929, 302] on icon at bounding box center [1123, 302] width 15 height 15
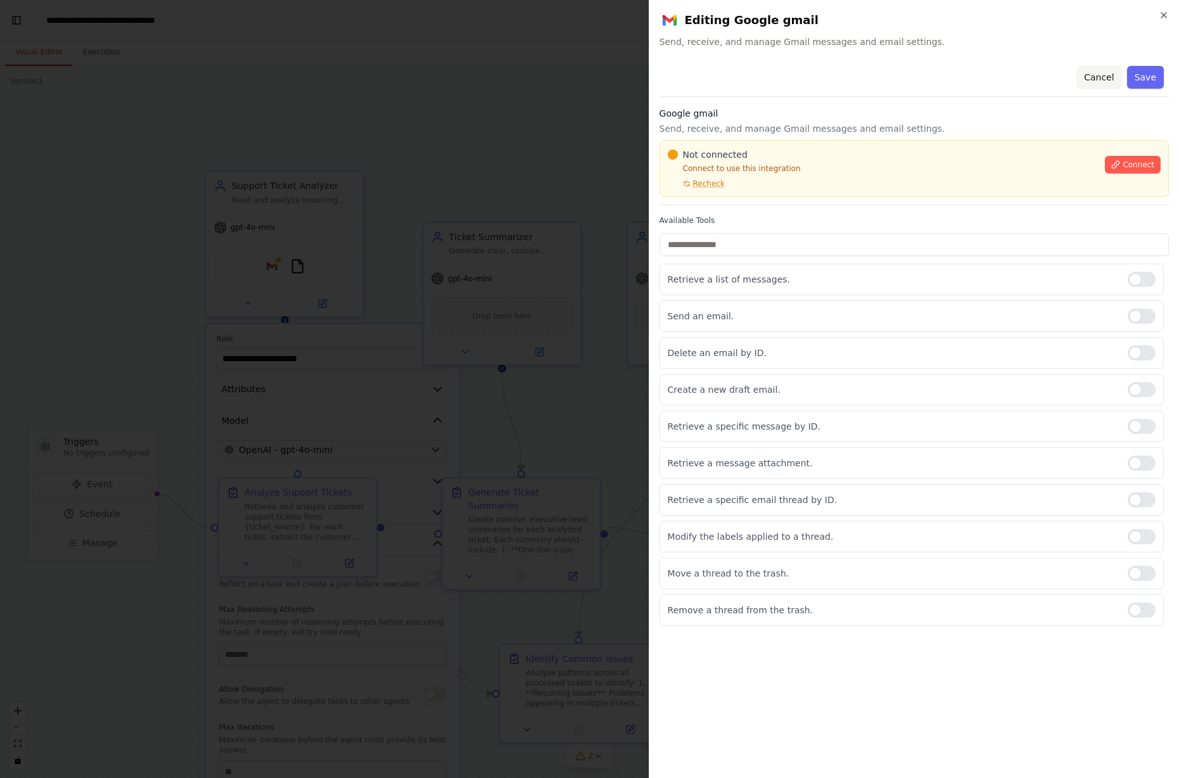
click at [929, 75] on button "Cancel" at bounding box center [1098, 77] width 45 height 23
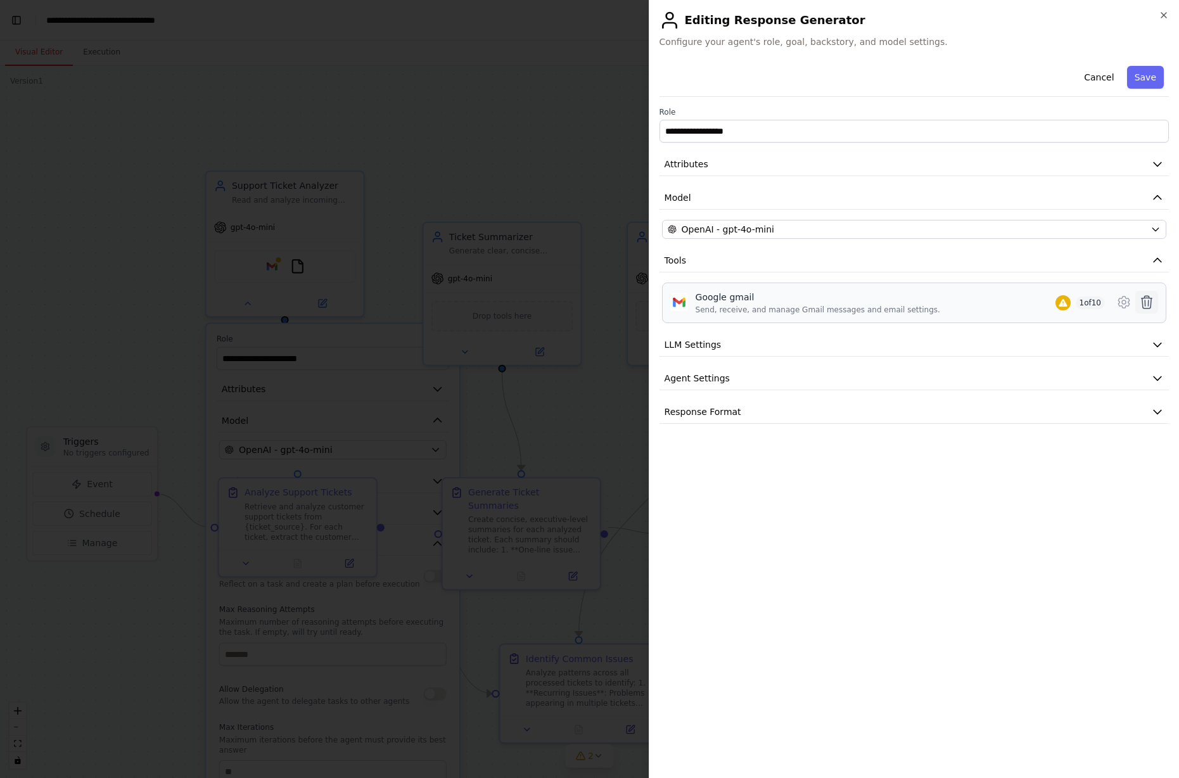
click at [929, 303] on icon at bounding box center [1146, 302] width 15 height 15
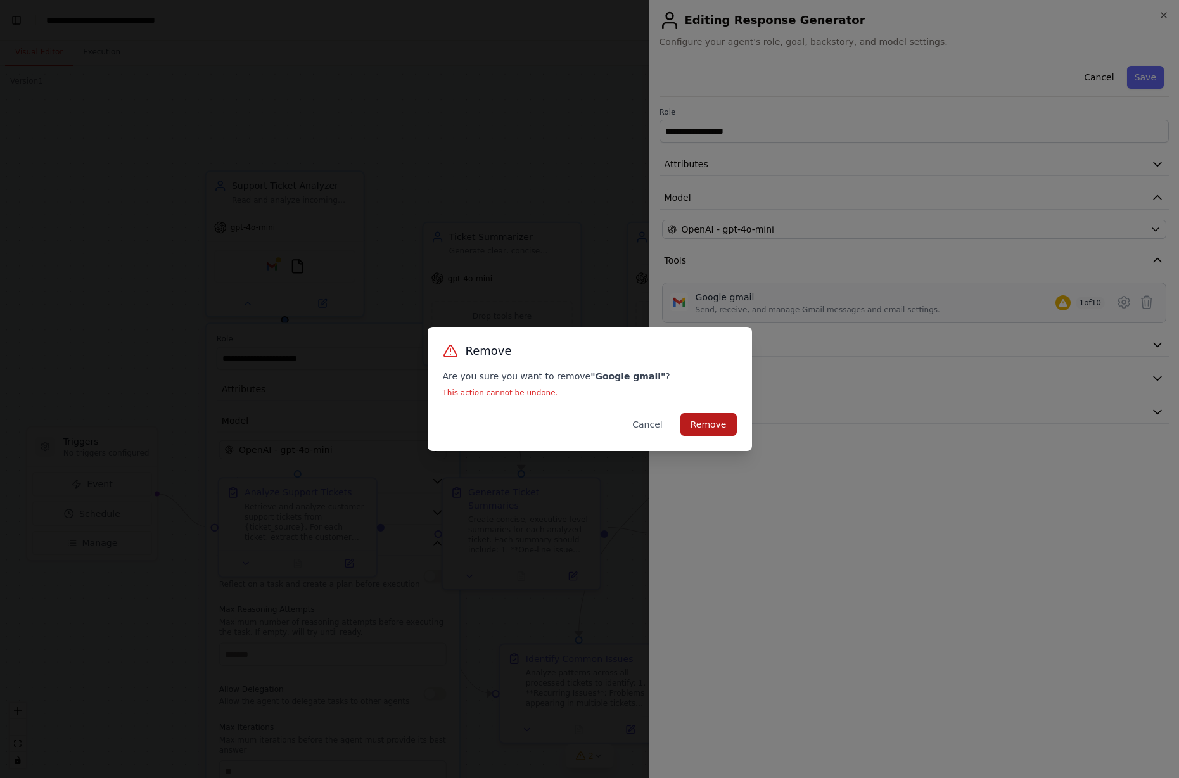
click at [715, 422] on button "Remove" at bounding box center [708, 424] width 56 height 23
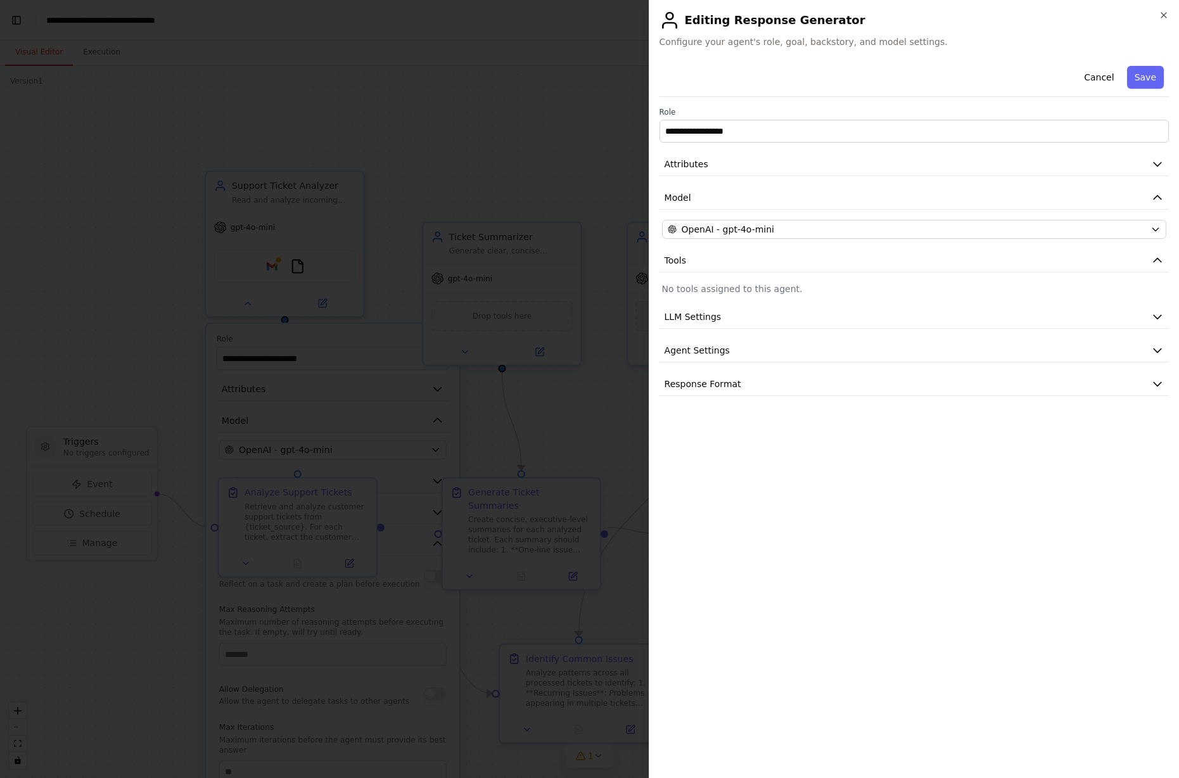
click at [777, 287] on p "No tools assigned to this agent." at bounding box center [914, 289] width 504 height 13
click at [732, 321] on button "LLM Settings" at bounding box center [913, 316] width 509 height 23
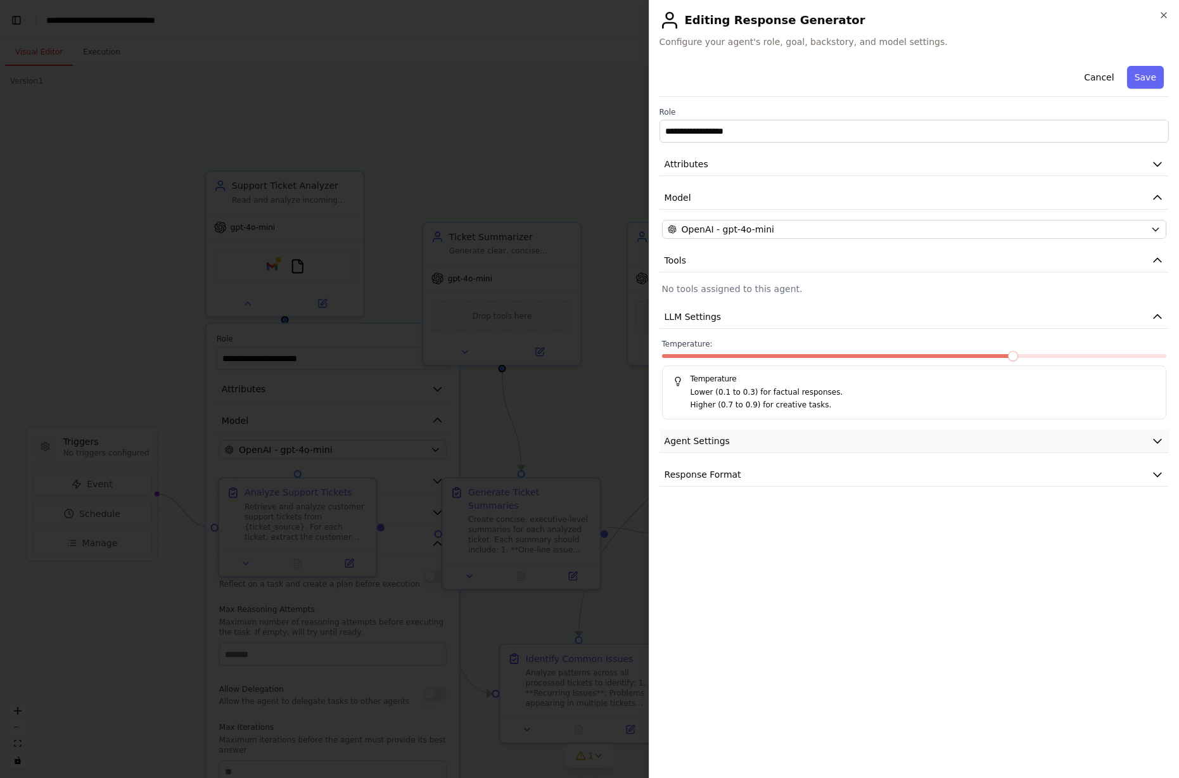
click at [794, 443] on button "Agent Settings" at bounding box center [913, 440] width 509 height 23
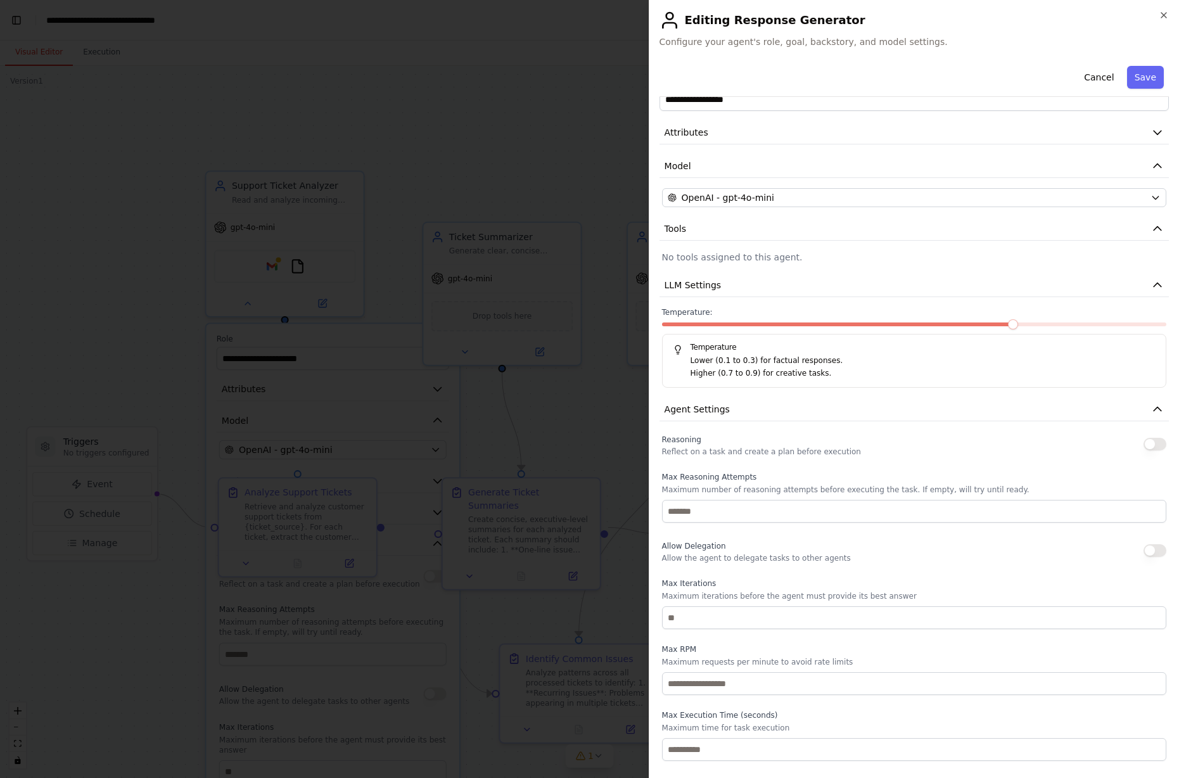
scroll to position [65, 0]
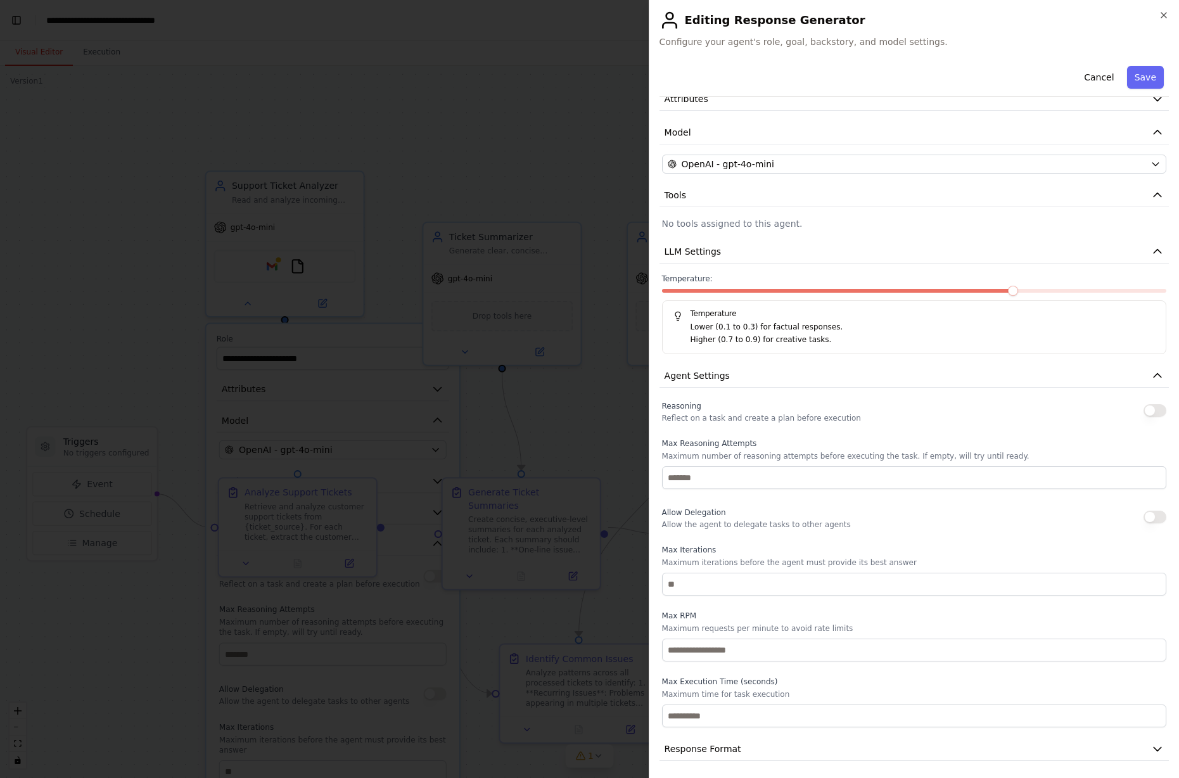
drag, startPoint x: 730, startPoint y: 743, endPoint x: 741, endPoint y: 713, distance: 31.9
click at [730, 742] on span "Response Format" at bounding box center [702, 748] width 77 height 13
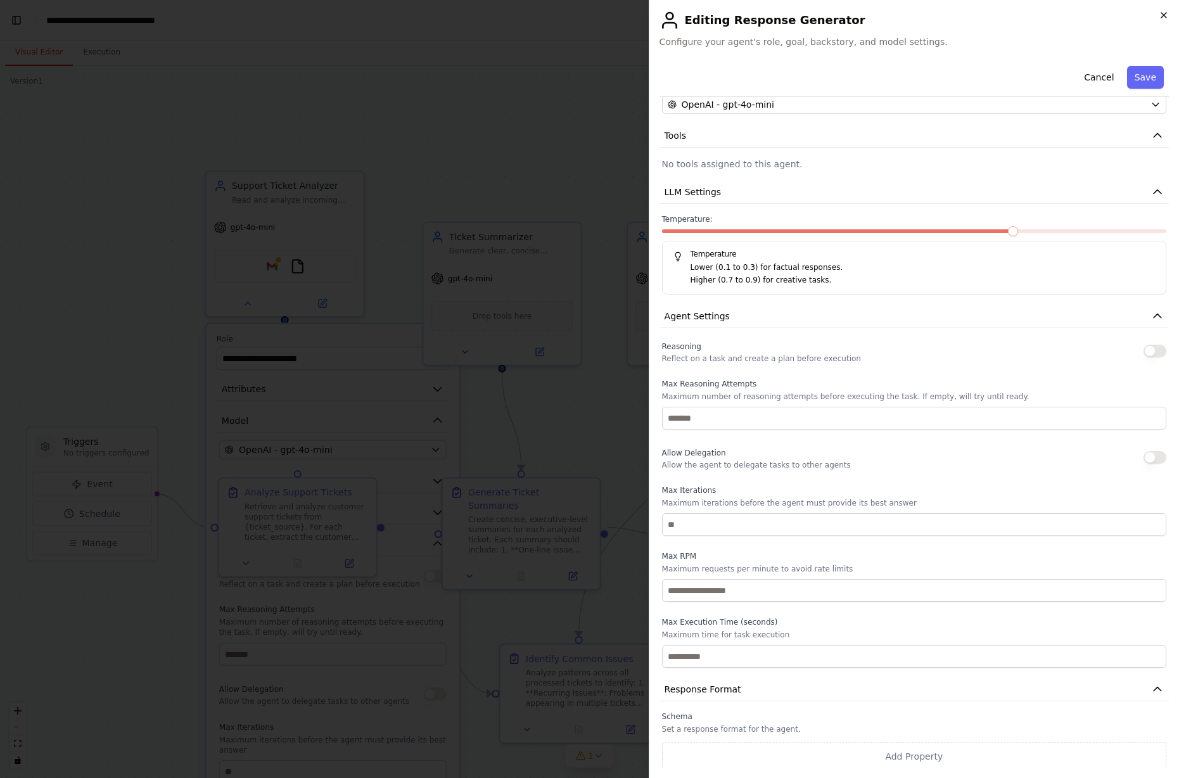
click at [929, 15] on icon "button" at bounding box center [1164, 15] width 10 height 10
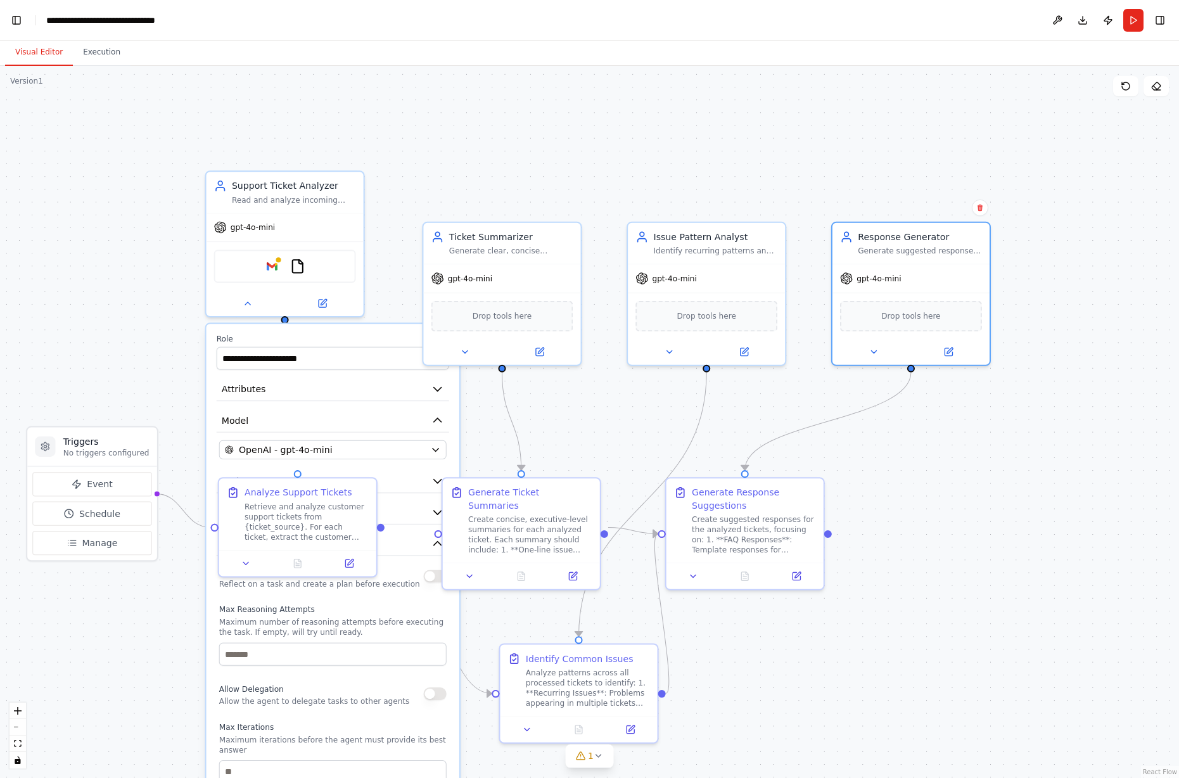
click at [6, 20] on header "**********" at bounding box center [589, 20] width 1179 height 41
click at [12, 17] on button "Toggle Left Sidebar" at bounding box center [17, 20] width 18 height 18
click at [54, 18] on link "Studio" at bounding box center [60, 20] width 29 height 10
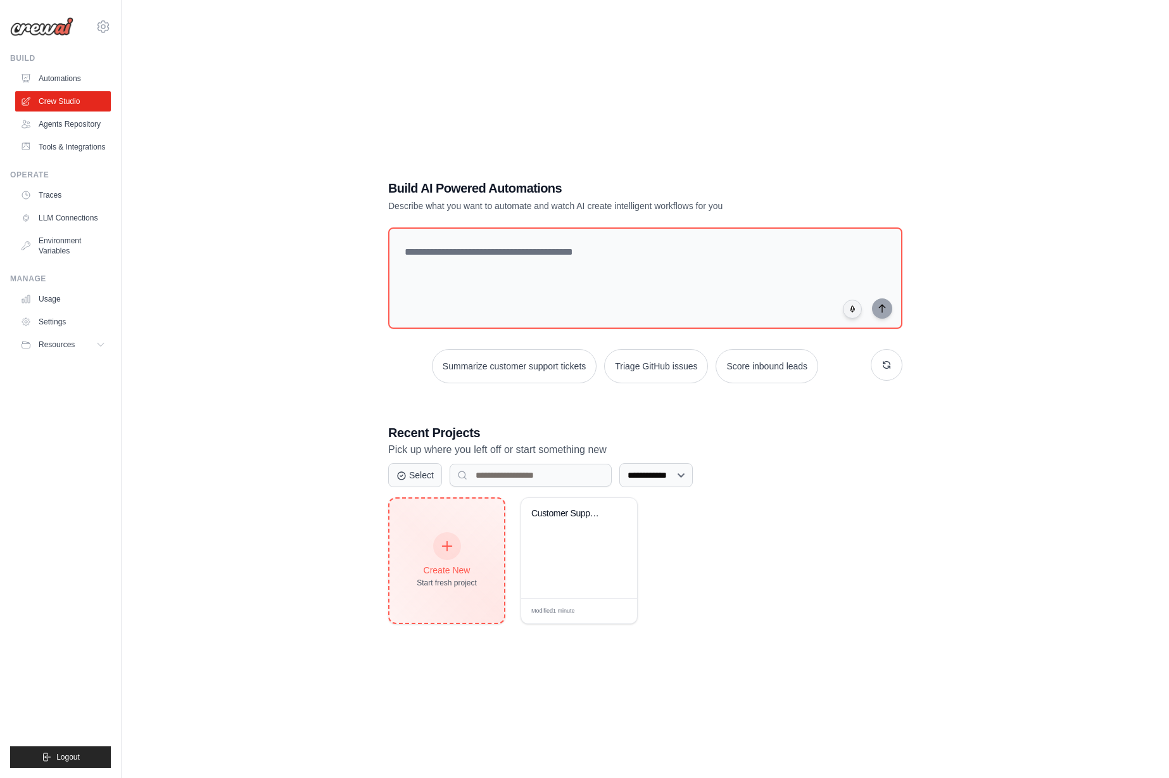
click at [454, 547] on icon at bounding box center [447, 546] width 14 height 14
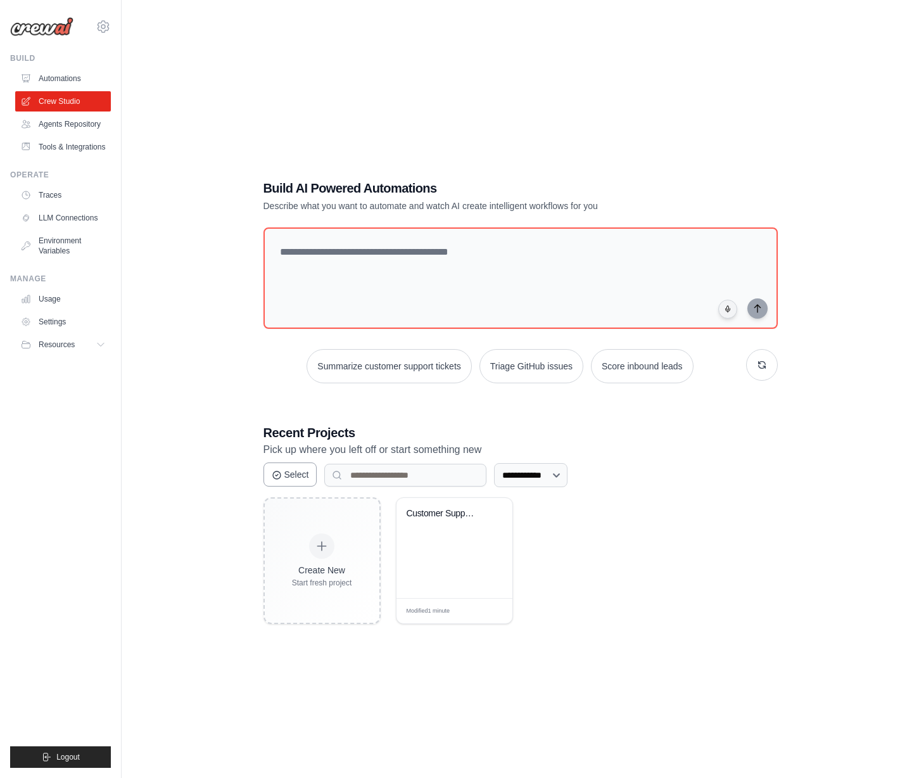
click at [276, 479] on icon at bounding box center [277, 475] width 10 height 10
click at [238, 513] on div "**********" at bounding box center [520, 402] width 757 height 778
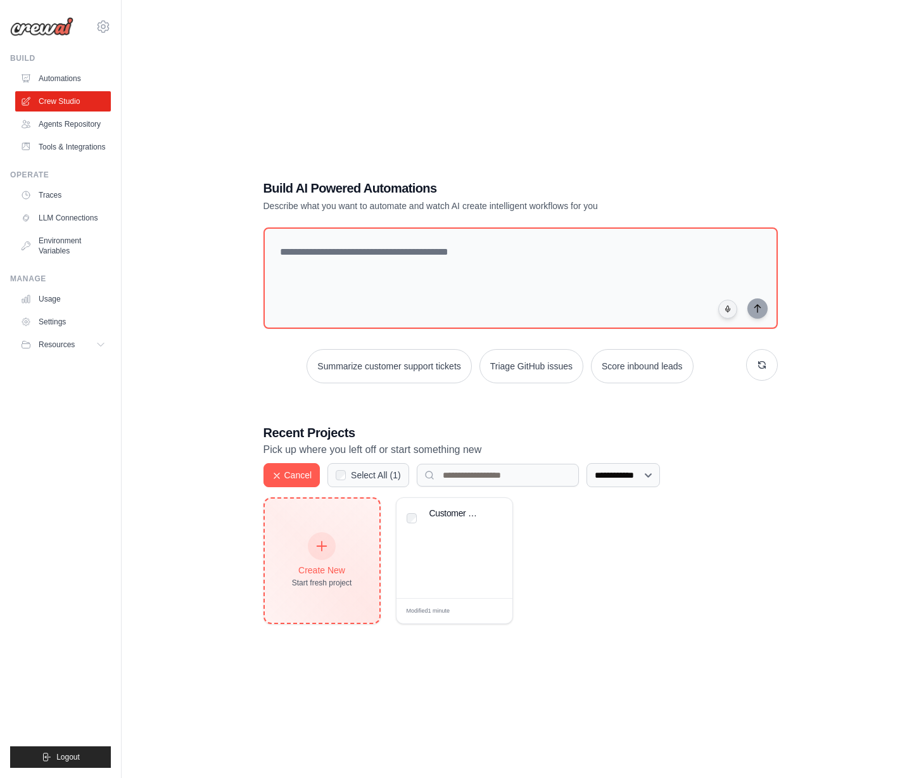
click at [314, 552] on div at bounding box center [322, 546] width 28 height 28
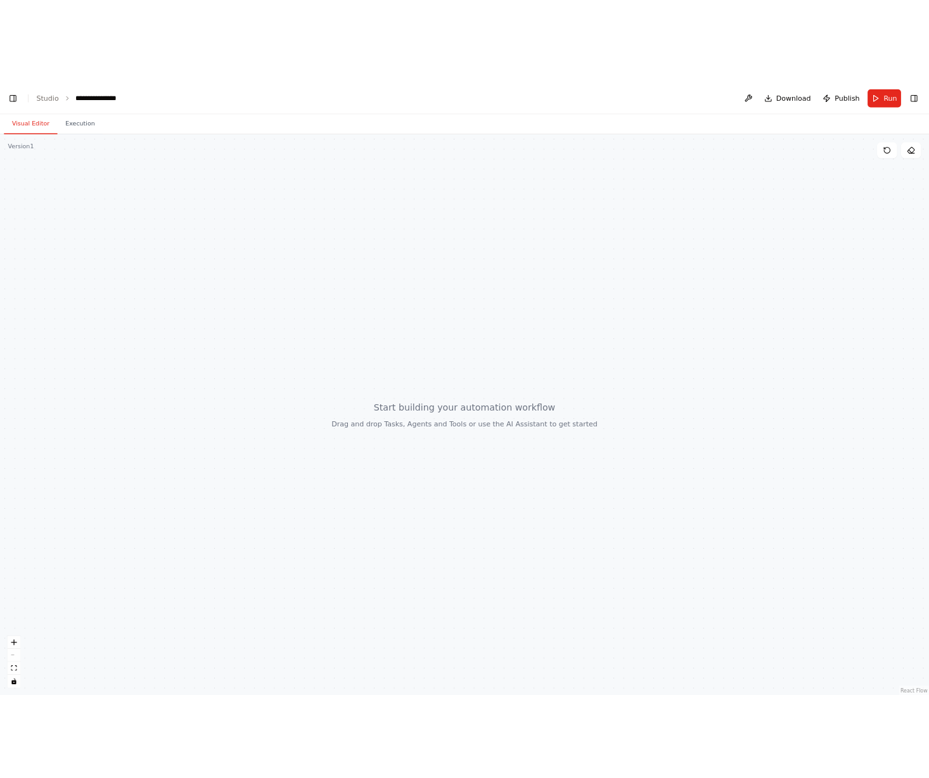
scroll to position [220, 0]
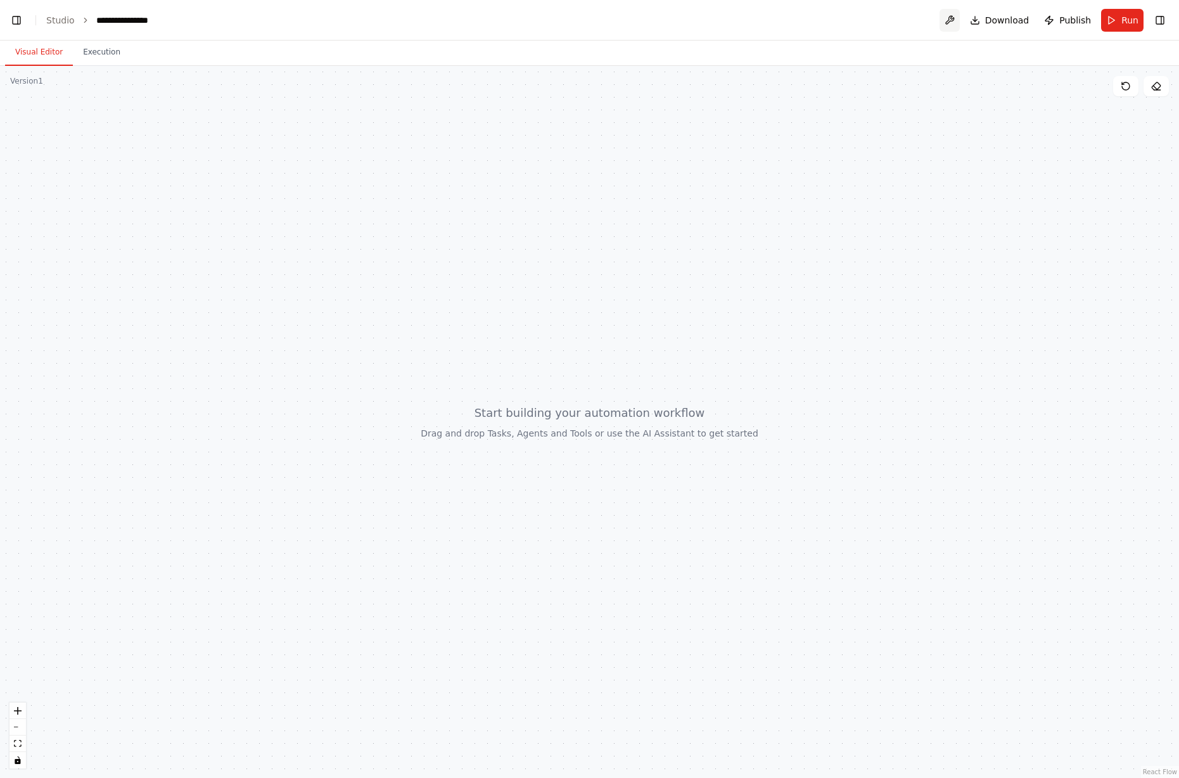
click at [958, 20] on button at bounding box center [949, 20] width 20 height 23
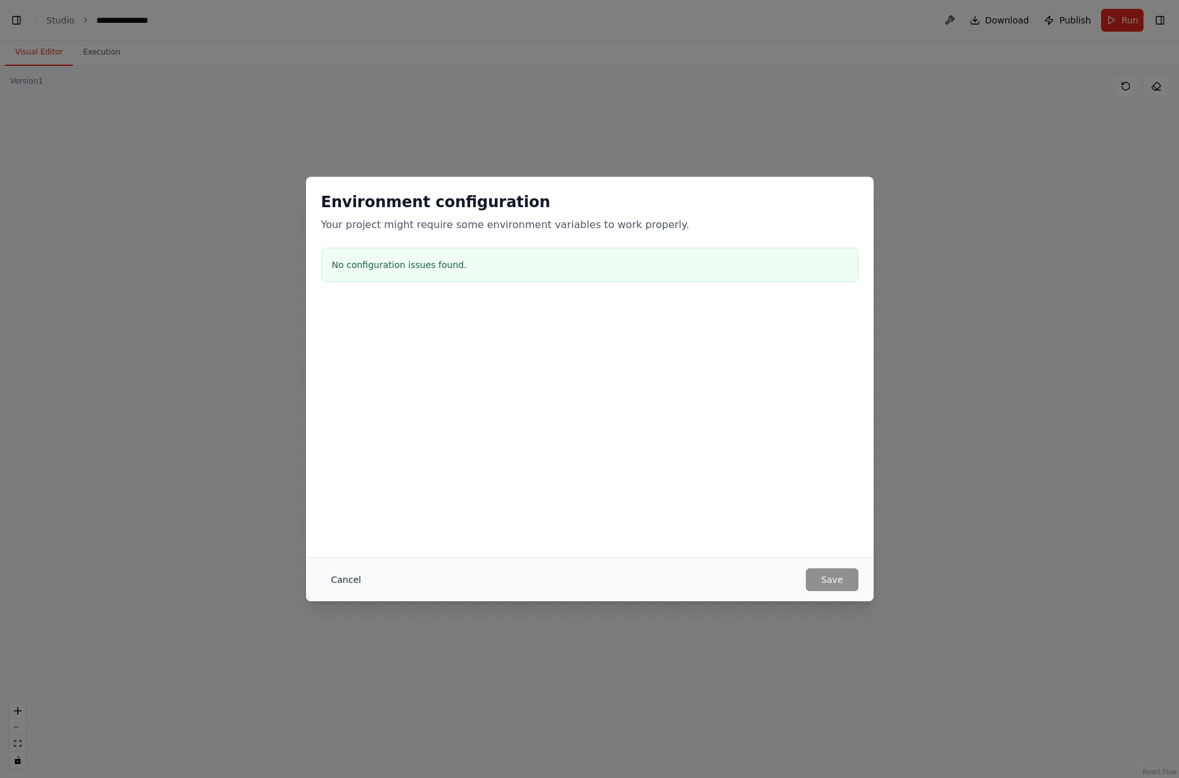
click at [326, 578] on button "Cancel" at bounding box center [346, 579] width 50 height 23
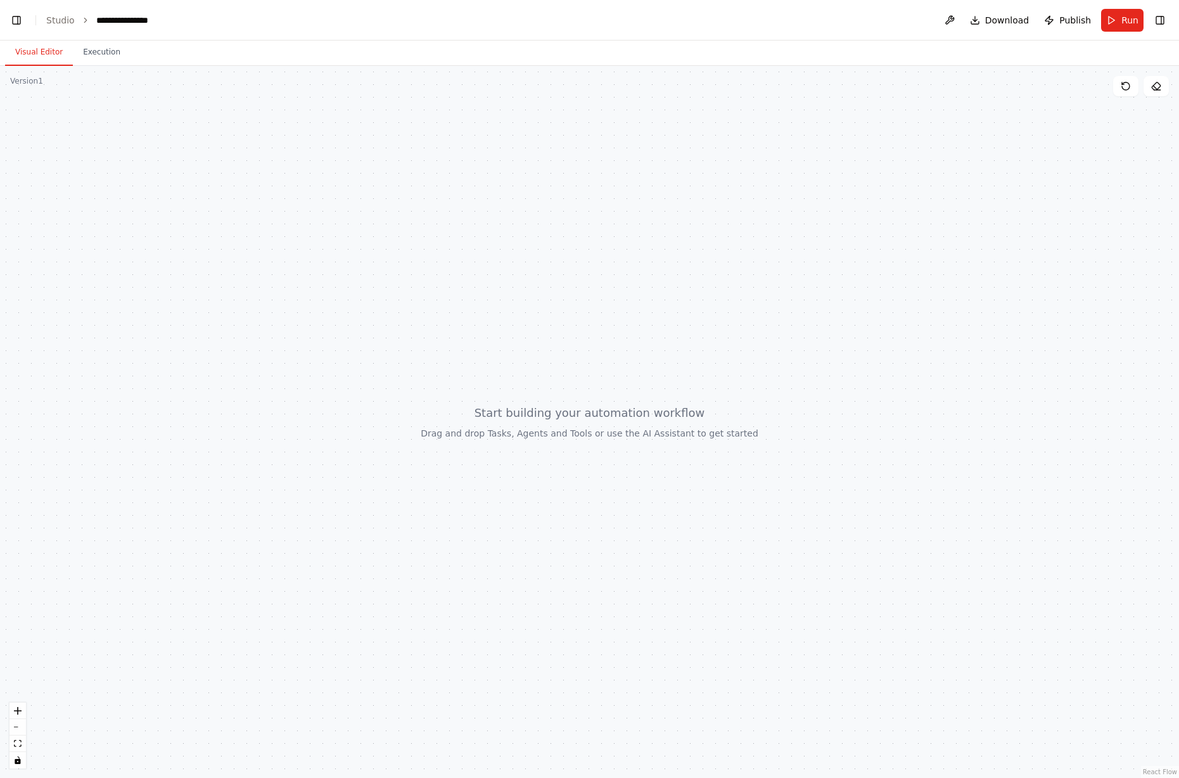
click at [189, 314] on div at bounding box center [589, 422] width 1179 height 712
click at [1161, 18] on button "Toggle Right Sidebar" at bounding box center [1160, 20] width 18 height 18
drag, startPoint x: 436, startPoint y: 464, endPoint x: 473, endPoint y: 435, distance: 47.3
click at [443, 429] on div at bounding box center [589, 422] width 1179 height 712
drag, startPoint x: 644, startPoint y: 402, endPoint x: 636, endPoint y: 453, distance: 51.2
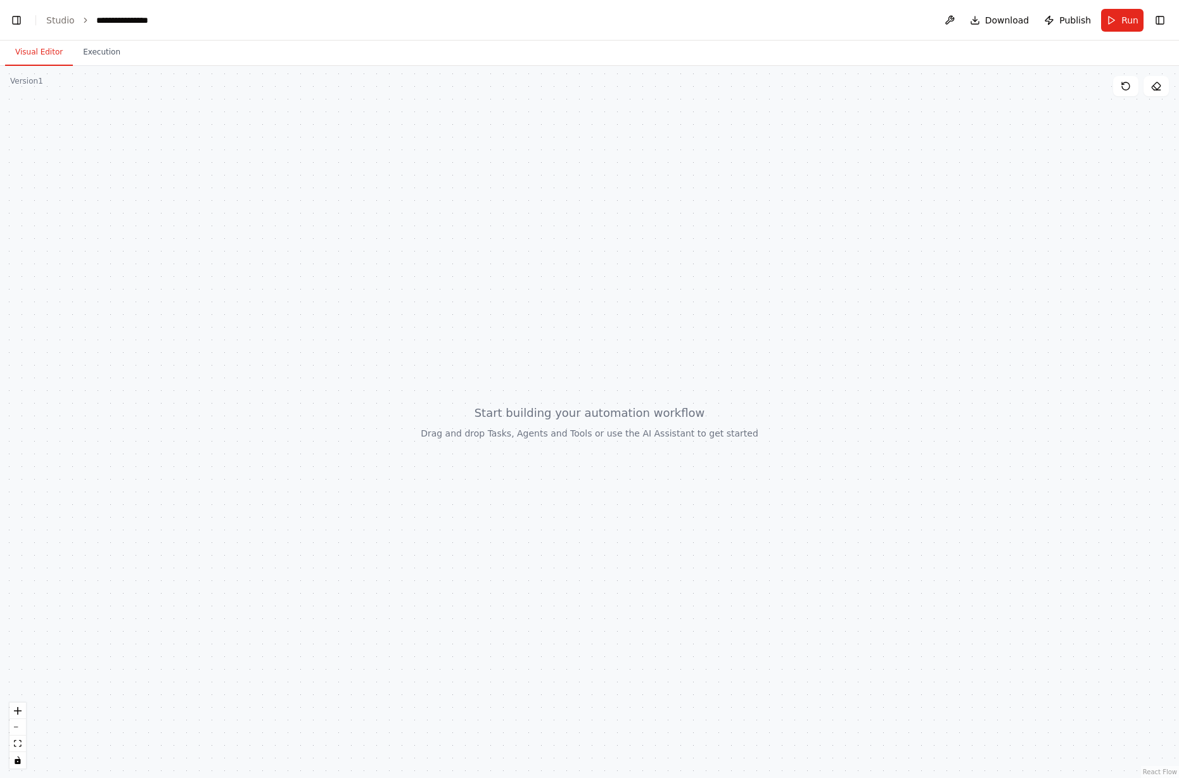
click at [635, 454] on div at bounding box center [589, 422] width 1179 height 712
click at [637, 452] on div at bounding box center [589, 422] width 1179 height 712
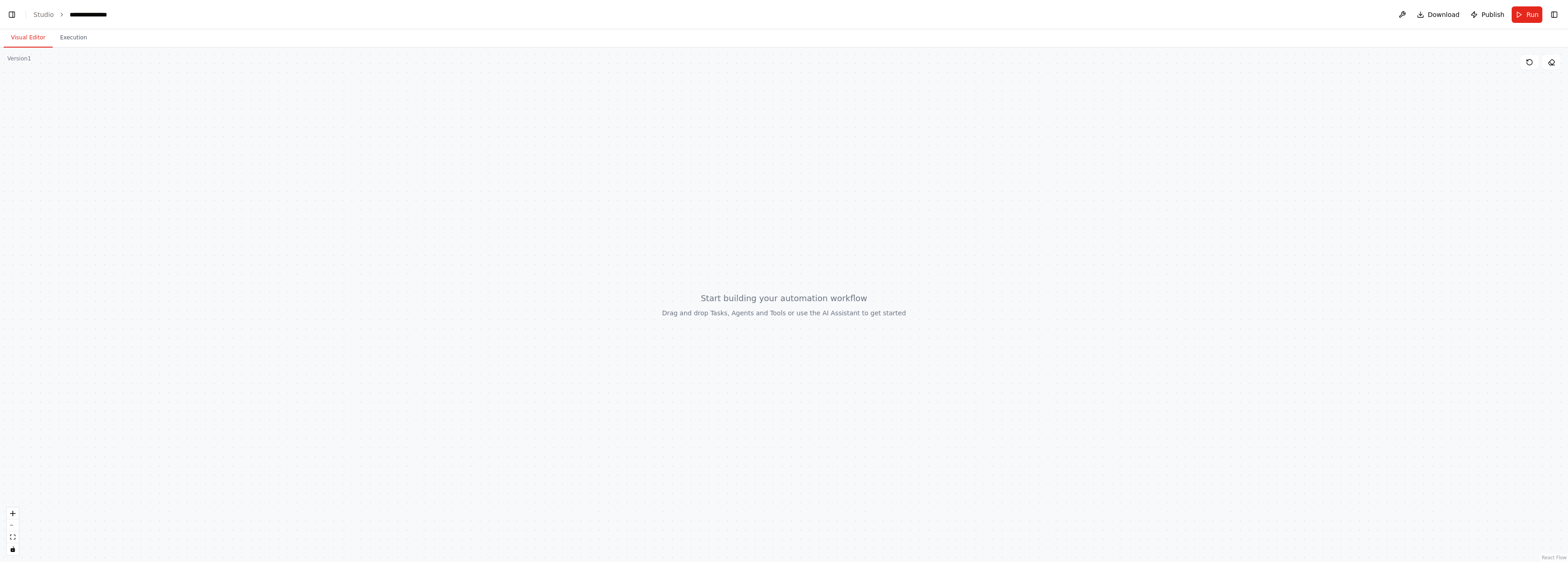
click at [14, 59] on div "Version 1" at bounding box center [19, 59] width 24 height 7
click at [14, 17] on button "Toggle Left Sidebar" at bounding box center [12, 14] width 13 height 13
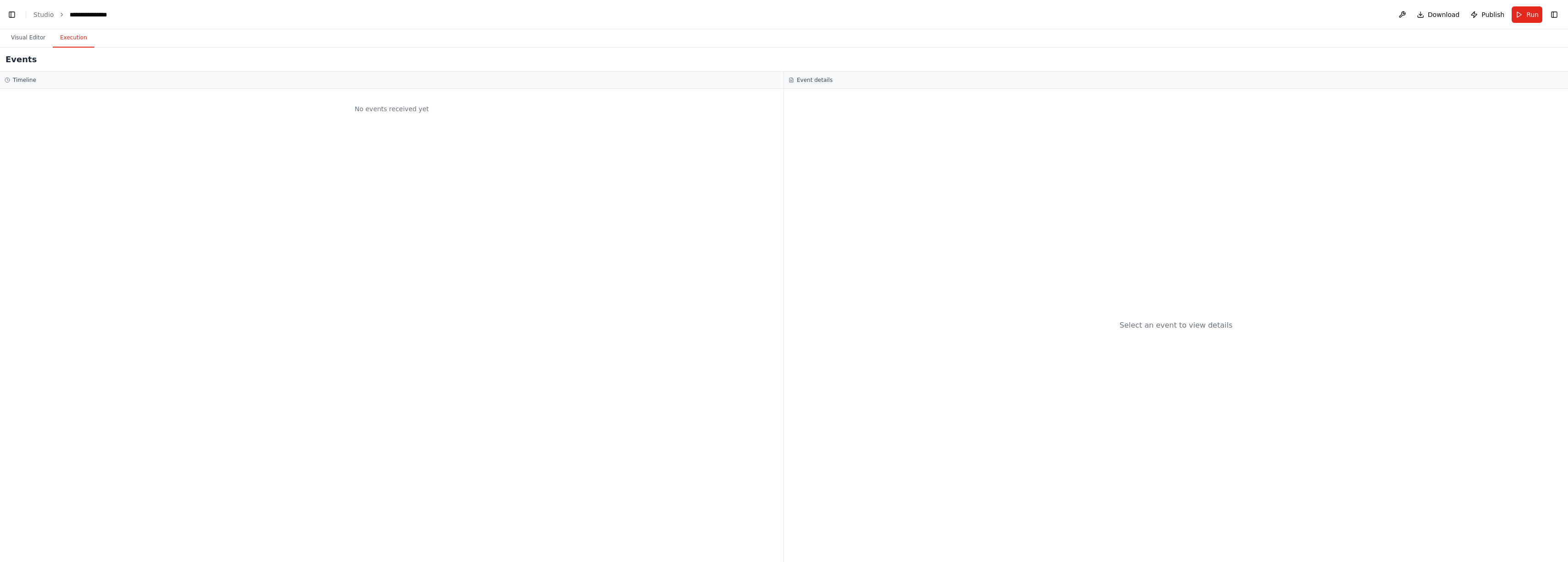
click at [59, 35] on button "Execution" at bounding box center [74, 38] width 42 height 20
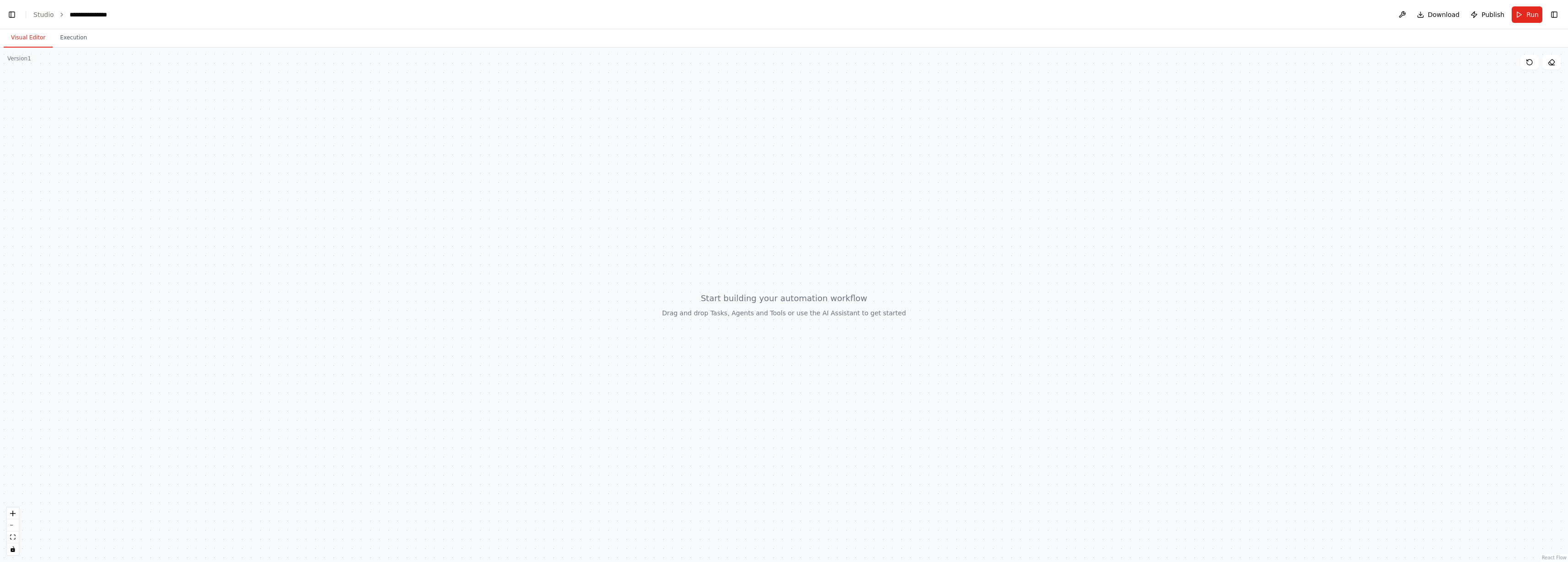
click at [34, 37] on button "Visual Editor" at bounding box center [28, 38] width 49 height 20
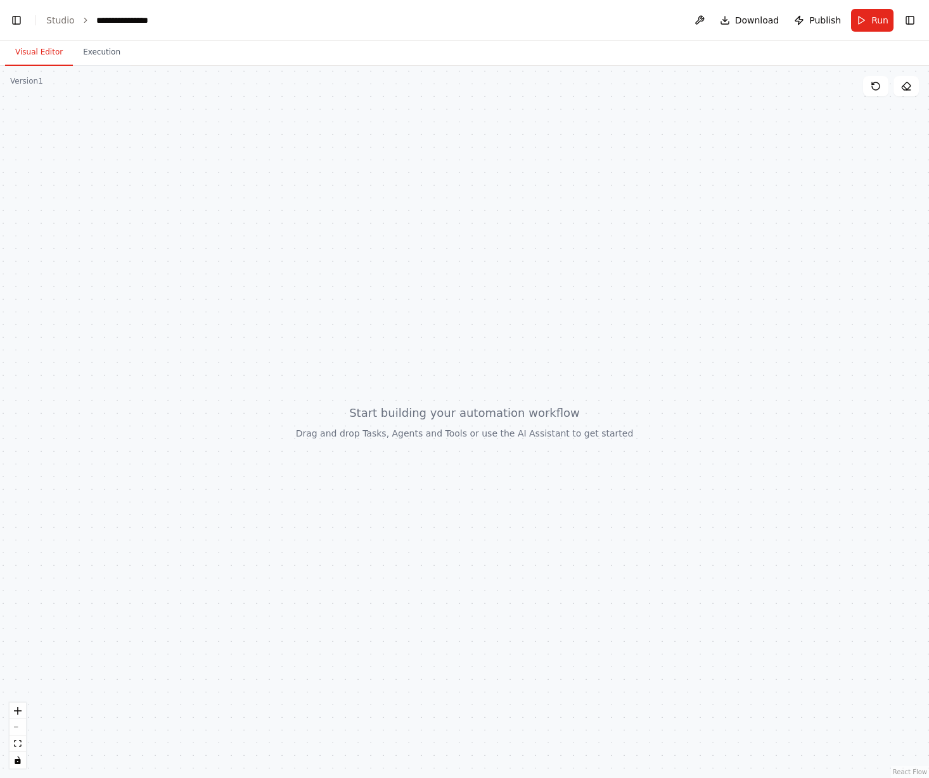
drag, startPoint x: 502, startPoint y: 417, endPoint x: 454, endPoint y: 458, distance: 62.9
click at [462, 457] on div at bounding box center [464, 422] width 929 height 712
drag, startPoint x: 399, startPoint y: 460, endPoint x: 533, endPoint y: 400, distance: 146.9
click at [533, 400] on div at bounding box center [464, 422] width 929 height 712
click at [522, 422] on div at bounding box center [464, 422] width 929 height 712
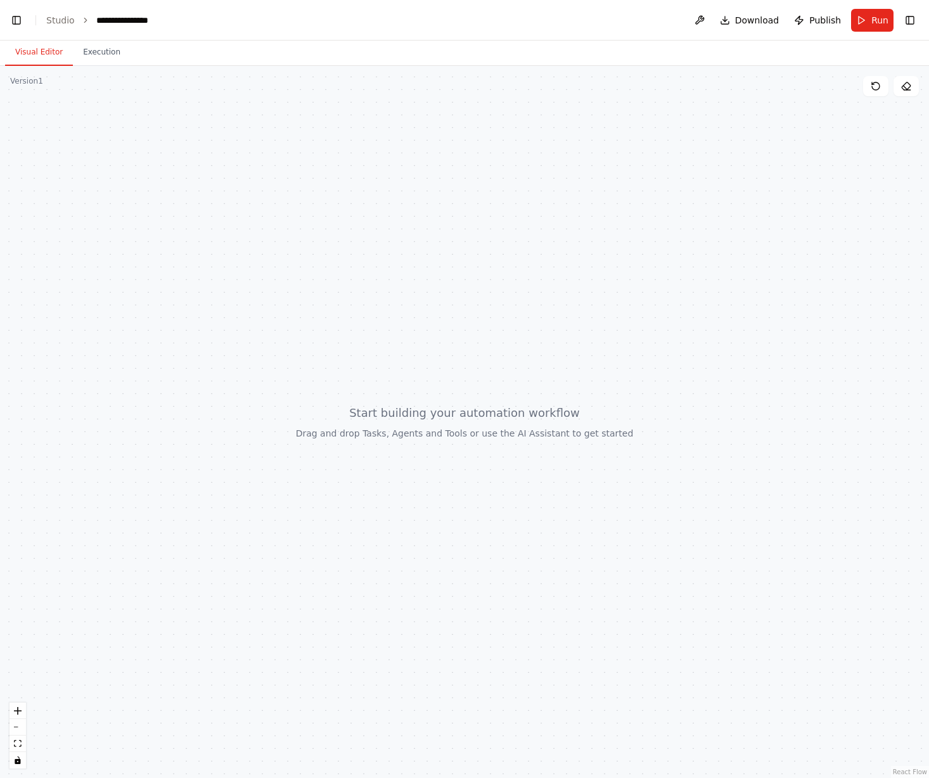
click at [522, 422] on div at bounding box center [464, 422] width 929 height 712
drag, startPoint x: 388, startPoint y: 557, endPoint x: 551, endPoint y: 391, distance: 232.5
click at [536, 479] on div at bounding box center [464, 422] width 929 height 712
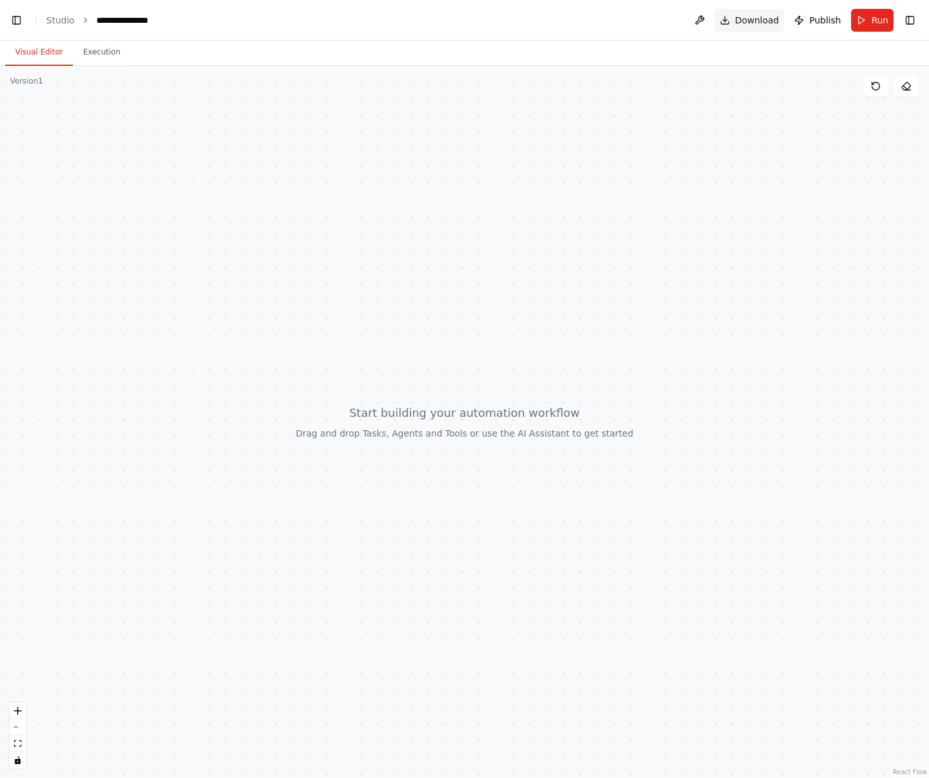
click at [752, 18] on span "Download" at bounding box center [757, 20] width 44 height 13
click at [886, 23] on span "Run" at bounding box center [879, 20] width 17 height 13
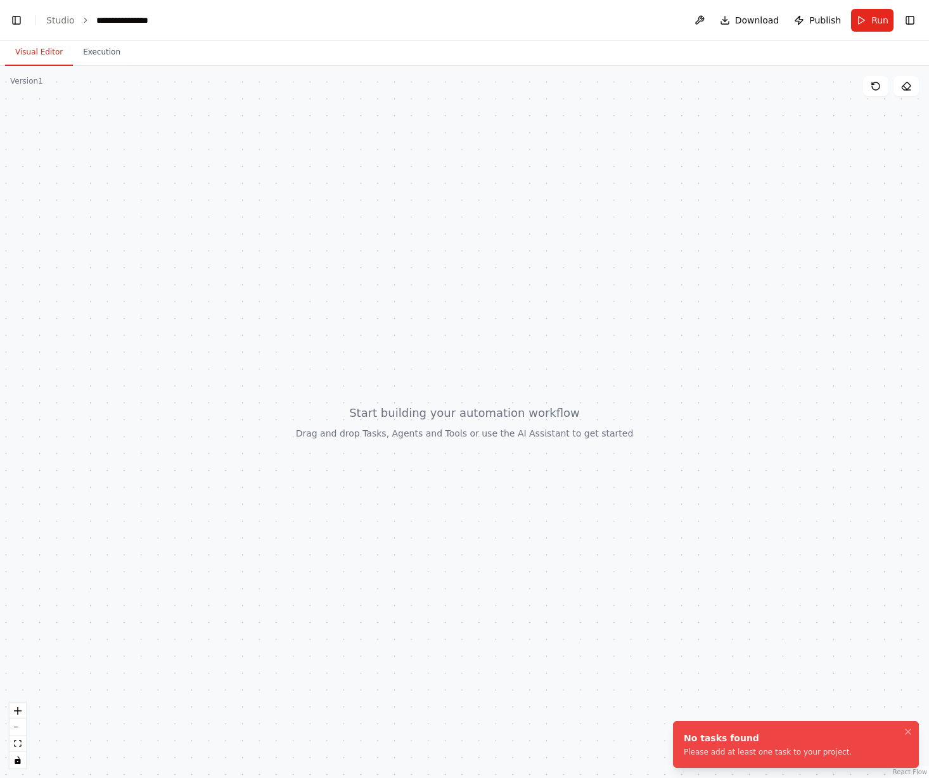
click at [747, 735] on div "No tasks found" at bounding box center [767, 738] width 168 height 13
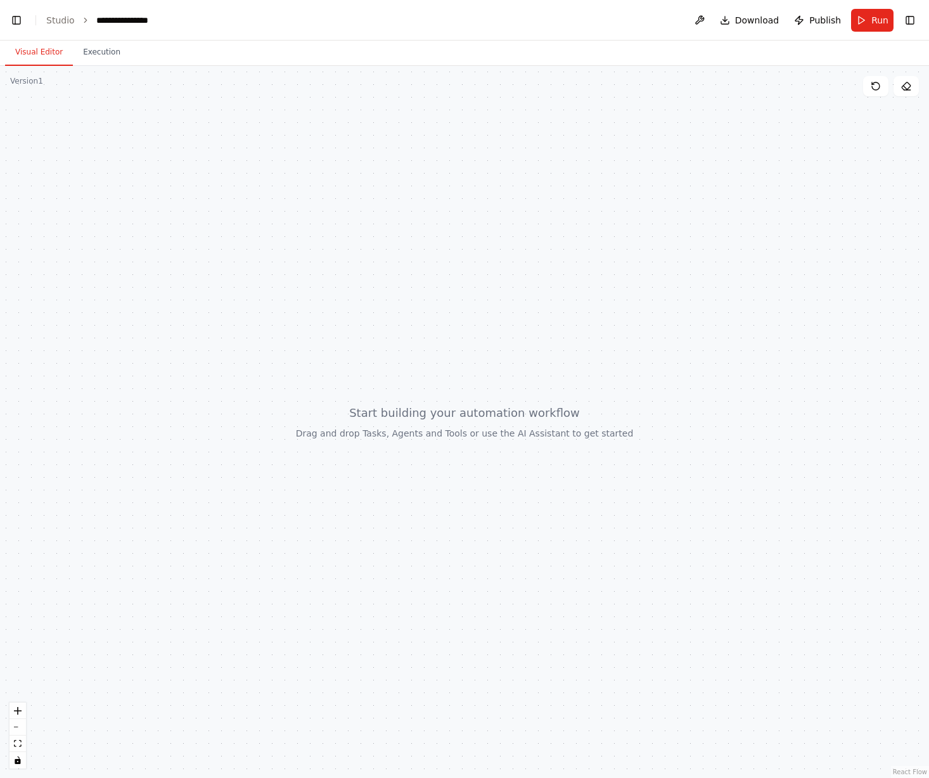
scroll to position [220, 0]
click at [20, 711] on icon "zoom in" at bounding box center [18, 711] width 8 height 8
click at [18, 761] on icon "toggle interactivity" at bounding box center [18, 760] width 8 height 8
click at [17, 727] on icon "zoom out" at bounding box center [18, 727] width 8 height 1
click at [20, 709] on icon "zoom in" at bounding box center [18, 711] width 8 height 8
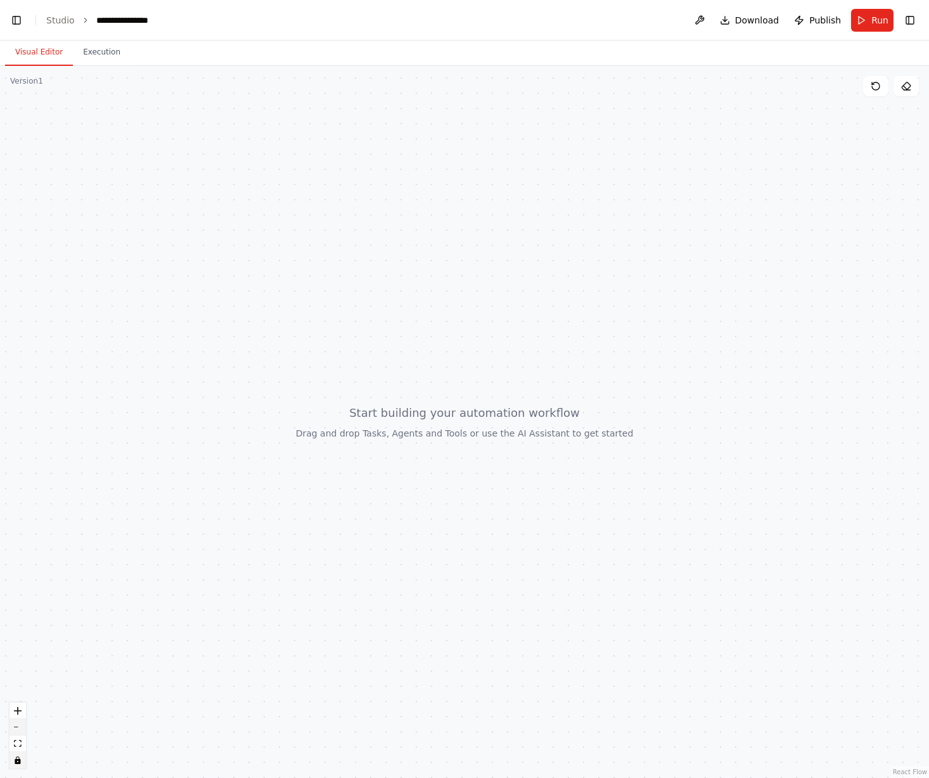
click at [18, 721] on button "zoom out" at bounding box center [18, 727] width 16 height 16
click at [906, 86] on icon at bounding box center [906, 86] width 10 height 10
click at [905, 87] on icon at bounding box center [906, 86] width 10 height 10
click at [875, 87] on icon at bounding box center [875, 86] width 10 height 10
click at [903, 18] on button "Toggle Right Sidebar" at bounding box center [910, 20] width 18 height 18
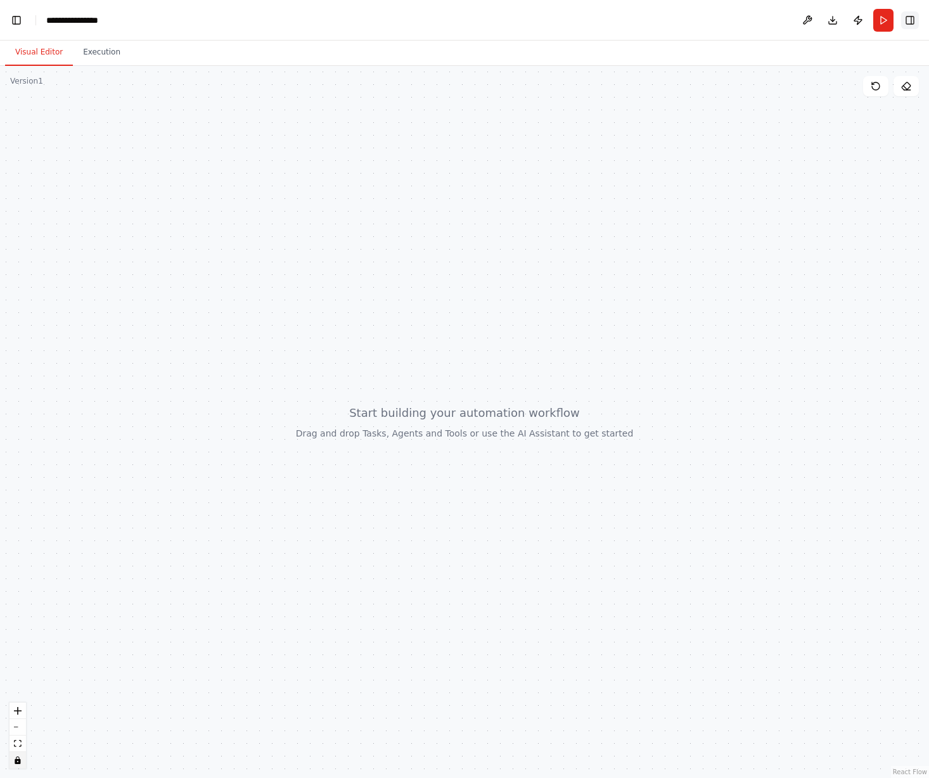
click at [903, 18] on button "Toggle Right Sidebar" at bounding box center [910, 20] width 18 height 18
